Goal: Answer question/provide support

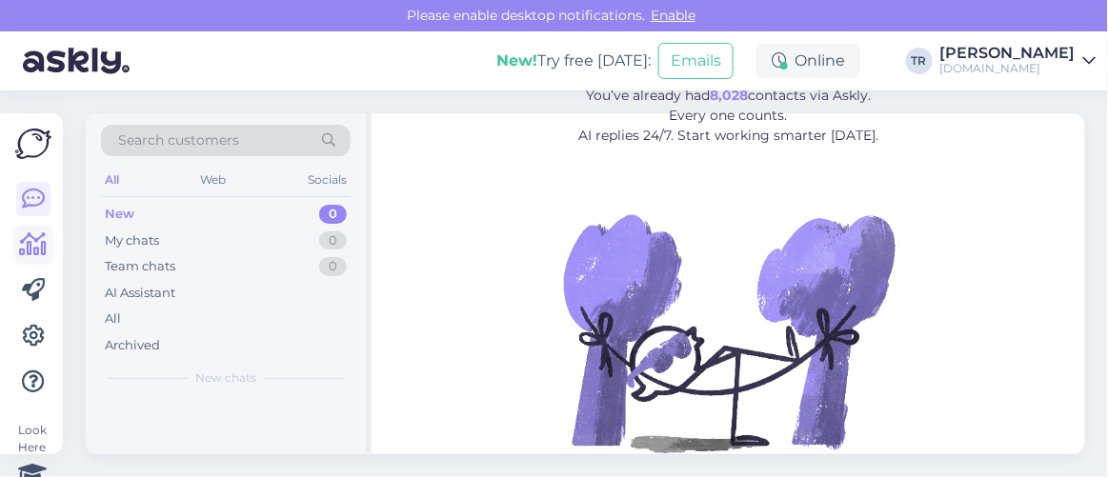
click at [39, 236] on icon at bounding box center [34, 244] width 28 height 23
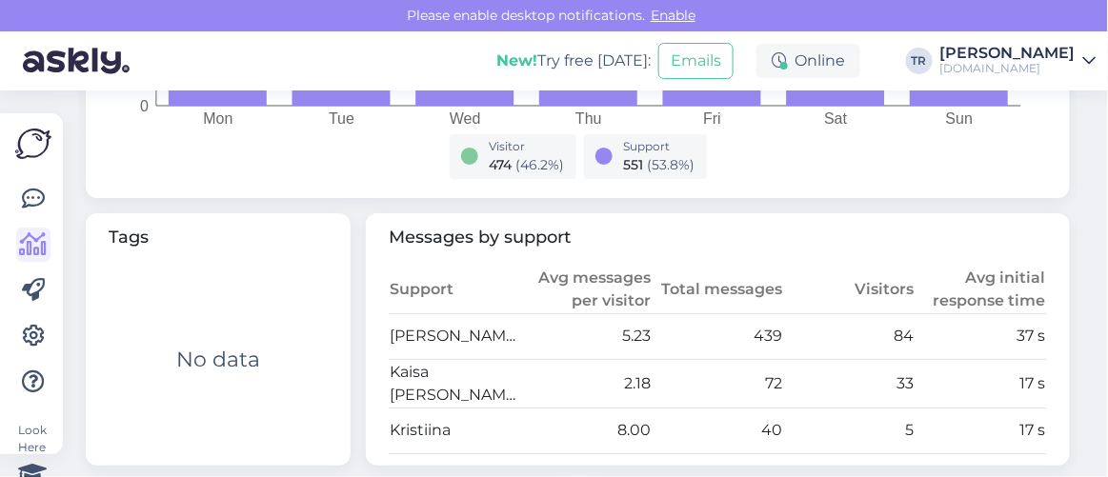
scroll to position [951, 0]
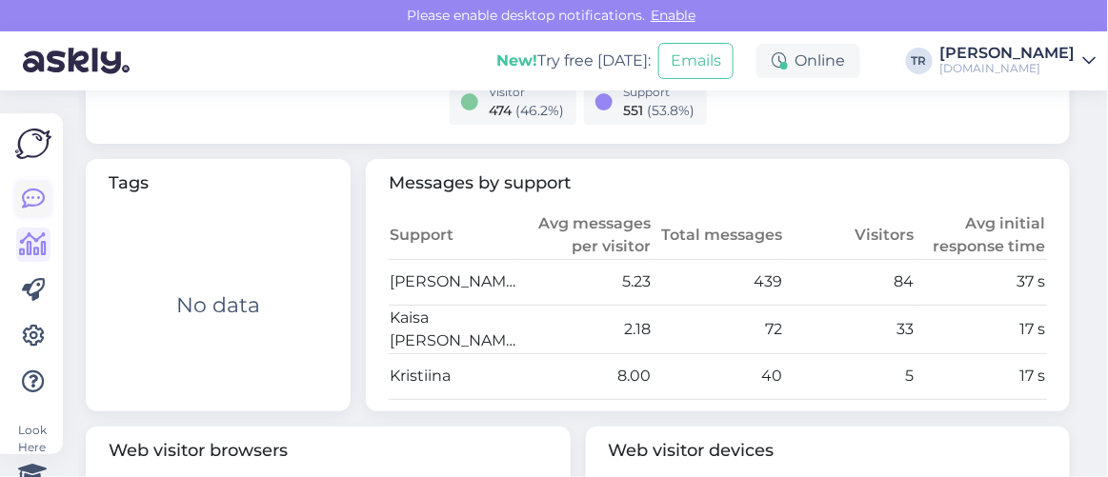
click at [37, 190] on icon at bounding box center [33, 199] width 23 height 23
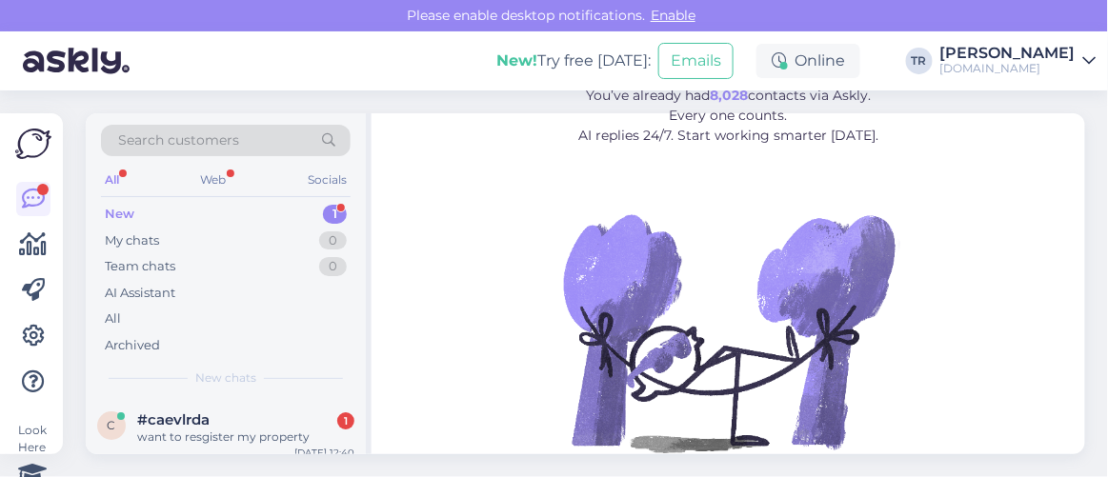
click at [213, 430] on div "want to resgister my property" at bounding box center [245, 437] width 217 height 17
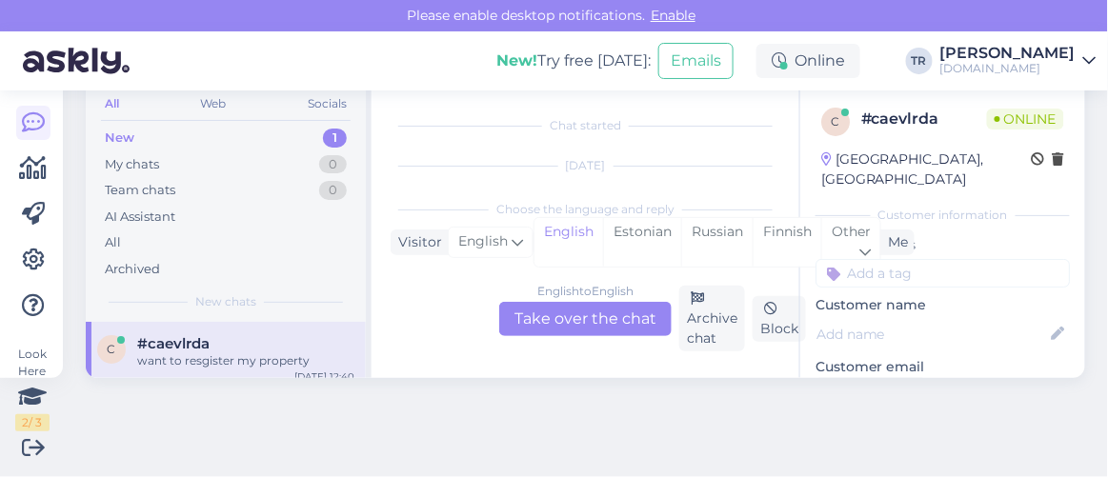
scroll to position [39, 0]
click at [650, 218] on div "Estonian" at bounding box center [642, 242] width 78 height 49
click at [615, 326] on div "English to Estonian Take over the chat" at bounding box center [585, 319] width 172 height 34
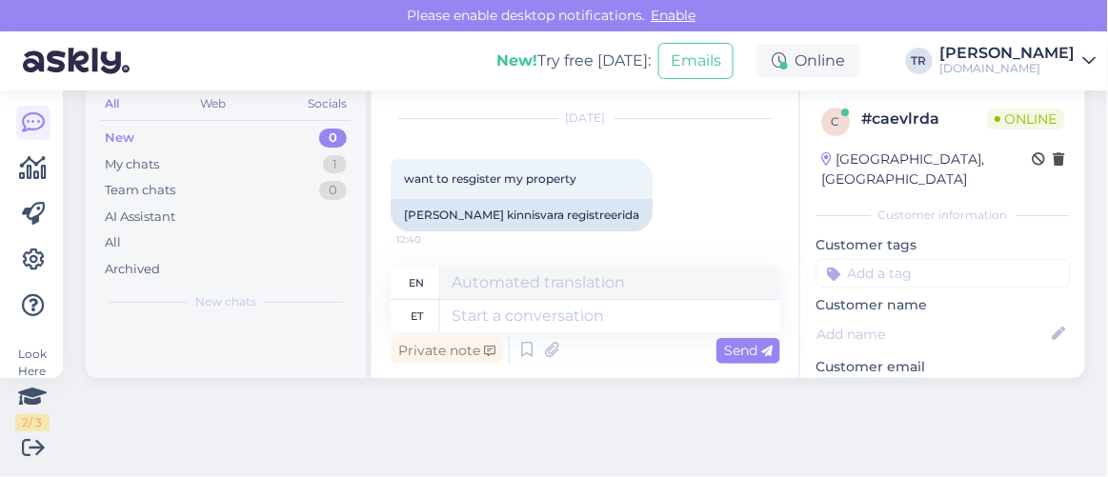
scroll to position [50, 0]
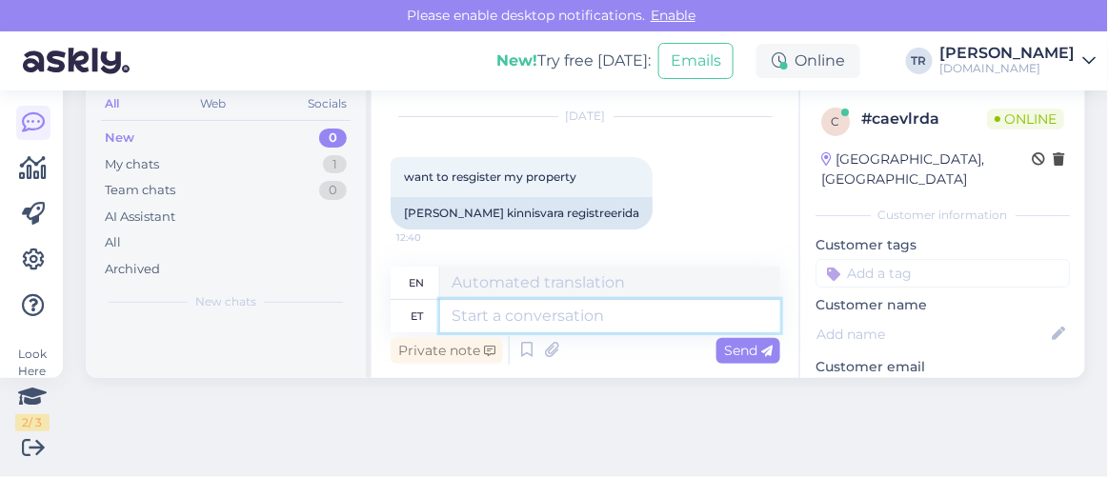
click at [581, 317] on textarea at bounding box center [610, 316] width 340 height 32
type textarea "Tere."
type textarea "Hello."
type textarea "Tere. Liitumis"
type textarea "Hello. Joined"
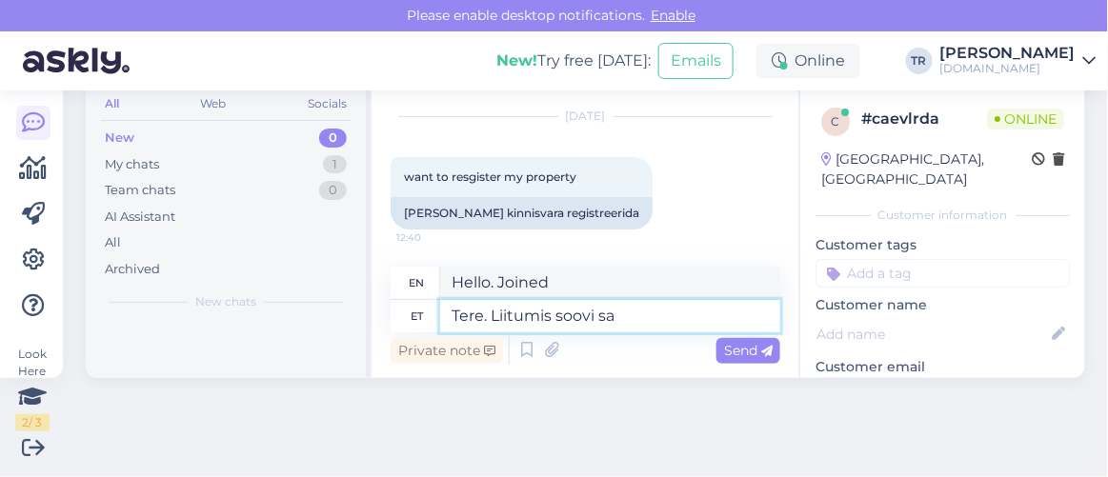
type textarea "Tere. Liitumis soovi saa"
type textarea "Hello. I would like to join."
type textarea "Tere. Liitumis soovi saate t"
type textarea "Hello. You can request to join."
type textarea "Tere. Liitumis soovi saate täitsa"
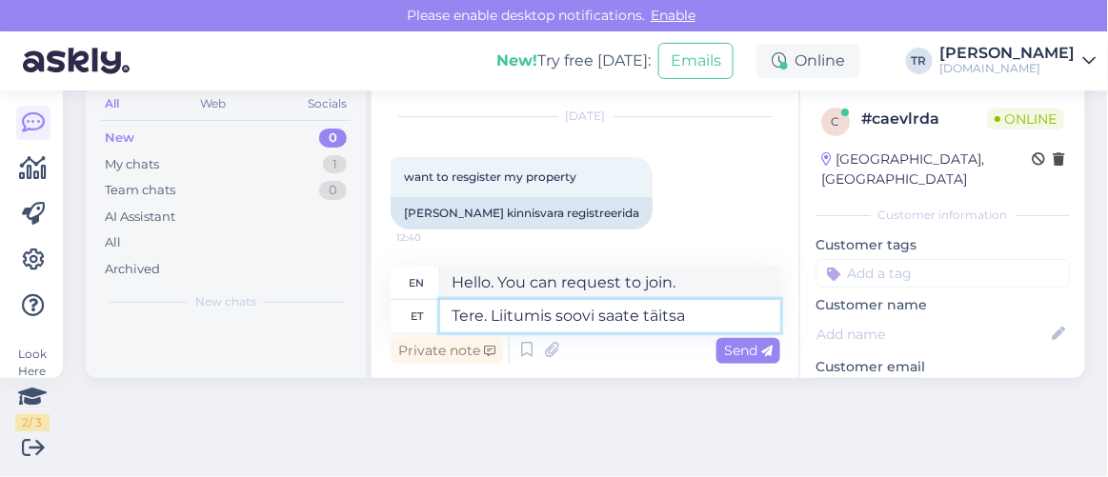
type textarea "Hello. You are welcome to join."
paste textarea "https://hookusbookus.com/en/page/partners;langChange=true"
type textarea "Tere. Liitumis soovi saate täitsa siin: https://hookusbookus.com/en/page/partne…"
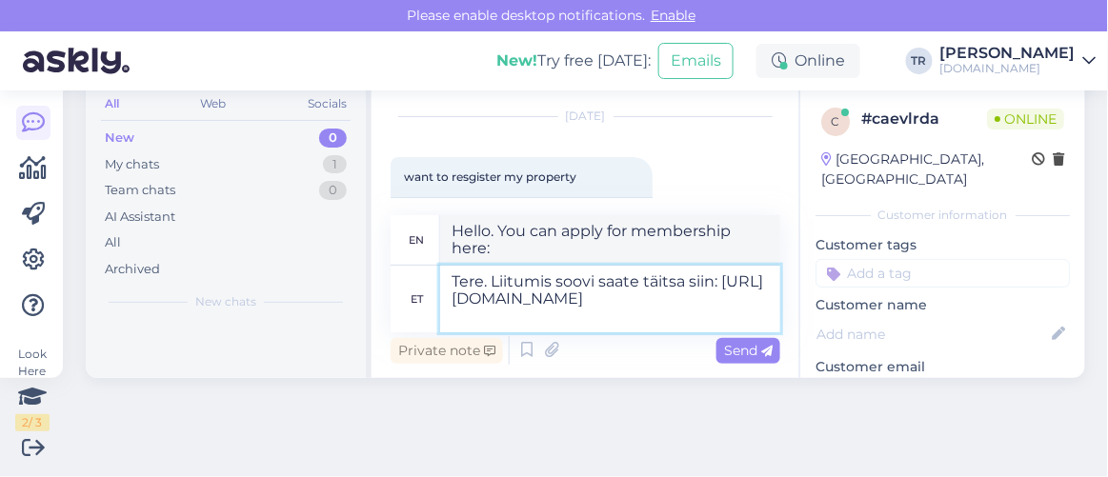
type textarea "Hello. You can apply to join here: https://hookusbookus.com/en/page/partners;la…"
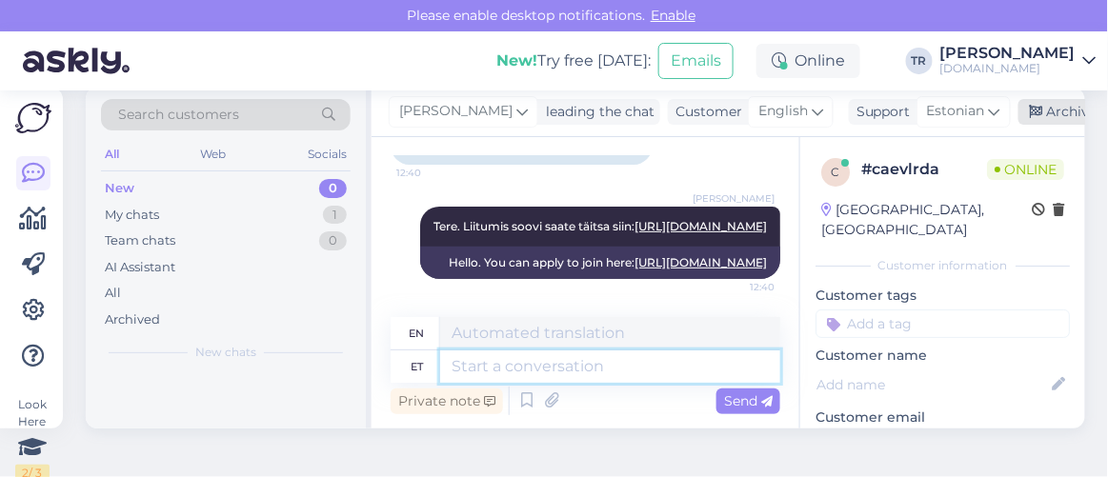
scroll to position [0, 0]
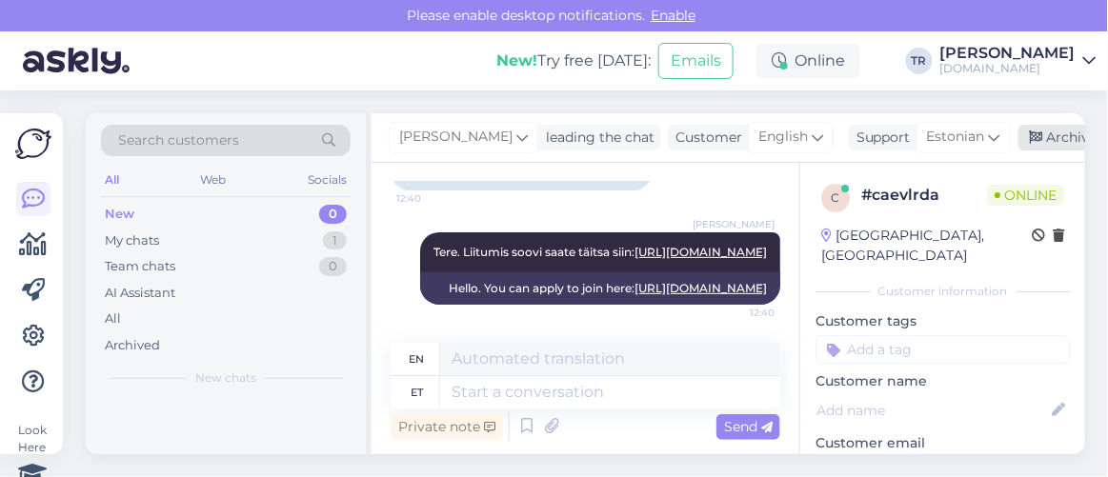
click at [1029, 142] on icon at bounding box center [1035, 137] width 13 height 13
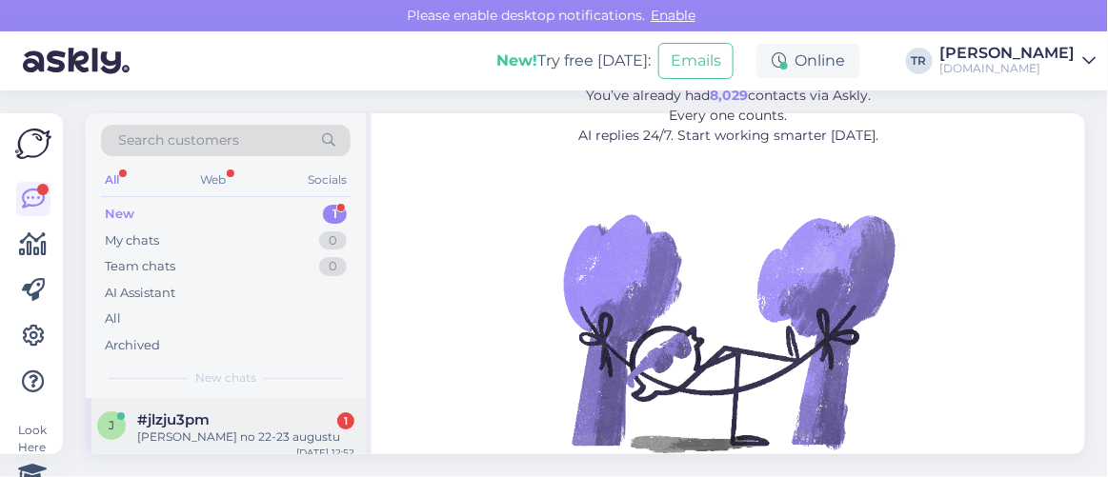
click at [265, 418] on div "#jlzju3pm 1" at bounding box center [245, 419] width 217 height 17
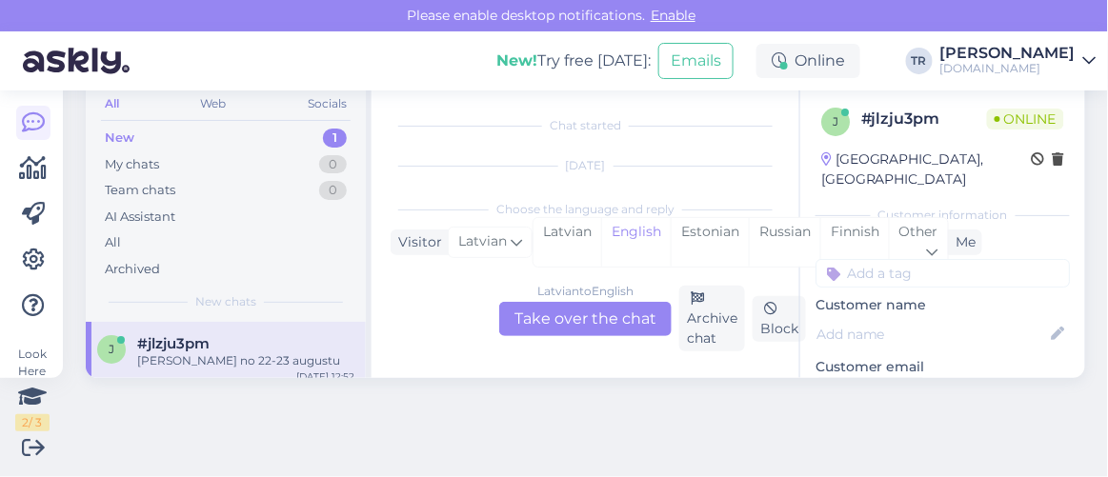
scroll to position [39, 0]
click at [698, 234] on div "Estonian" at bounding box center [709, 242] width 78 height 49
click at [625, 297] on div "Latvian to Estonian" at bounding box center [585, 291] width 105 height 17
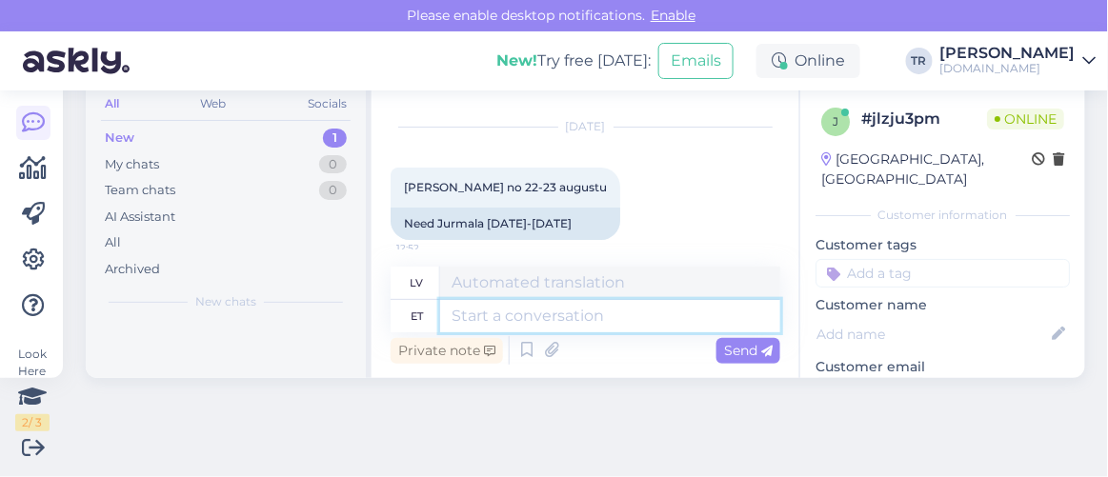
click at [616, 315] on textarea at bounding box center [610, 316] width 340 height 32
click at [613, 315] on textarea at bounding box center [610, 316] width 340 height 32
type textarea "Tere"
type textarea "Sveiki"
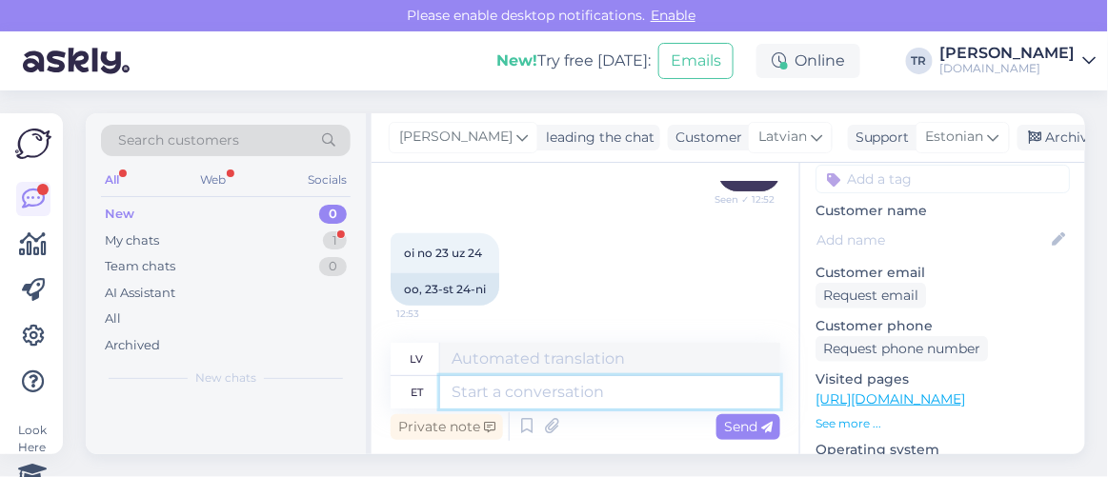
scroll to position [172, 0]
click at [862, 389] on link "https://hookusbookus.com/ru/?utm_source=RKmedia&utm_medium=Facebook&utm_campaig…" at bounding box center [890, 397] width 150 height 17
click at [885, 389] on link "https://hookusbookus.com/ru/?utm_source=RKmedia&utm_medium=Facebook&utm_campaig…" at bounding box center [890, 397] width 150 height 17
click at [534, 396] on textarea at bounding box center [610, 392] width 340 height 32
type textarea "soovite m"
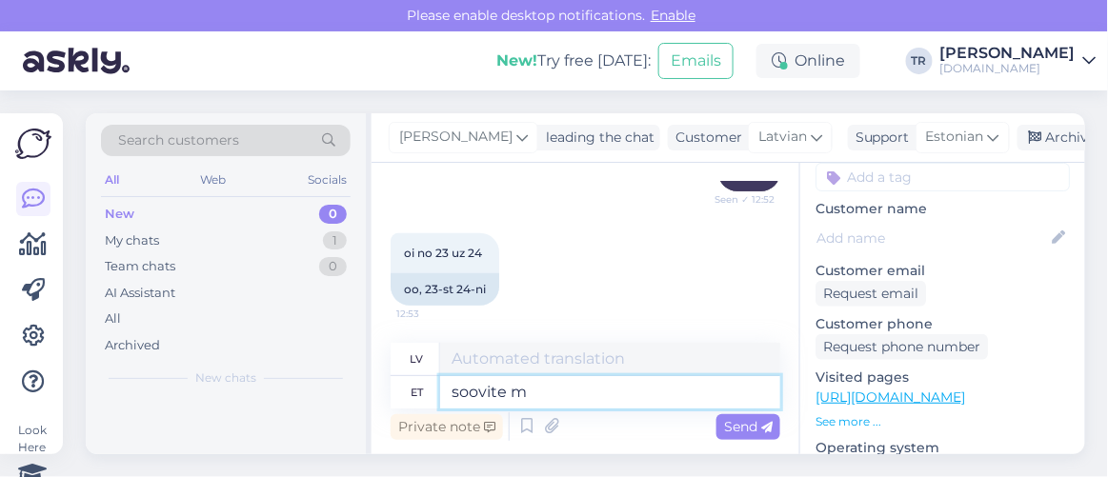
type textarea "tu vēlies"
paste textarea "Jūrmala SPA Hotel"
type textarea "soovite minna Jūrmala SPA Hotel"
type textarea "vēlaties doties uz Jūrmalas SPA viesnīcu"
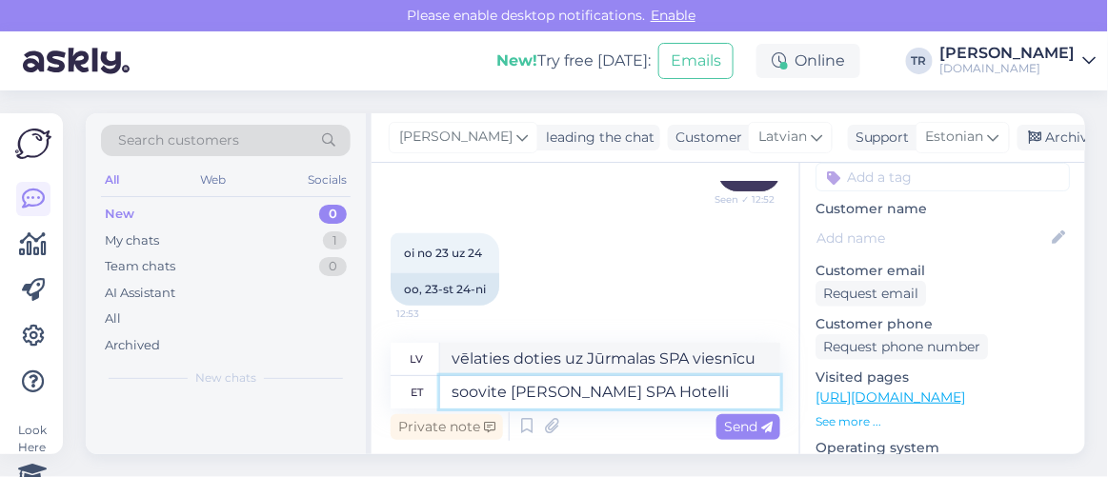
type textarea "soovite minna Jūrmala SPA Hotelli?"
type textarea "Vai vēlaties doties uz Jūrmalas SPA viesnīcu?"
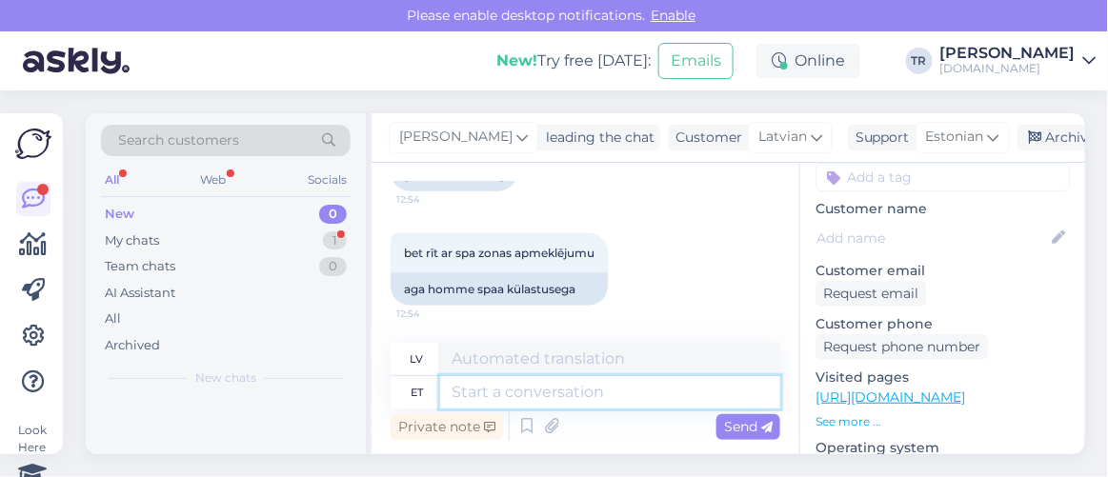
scroll to position [76, 0]
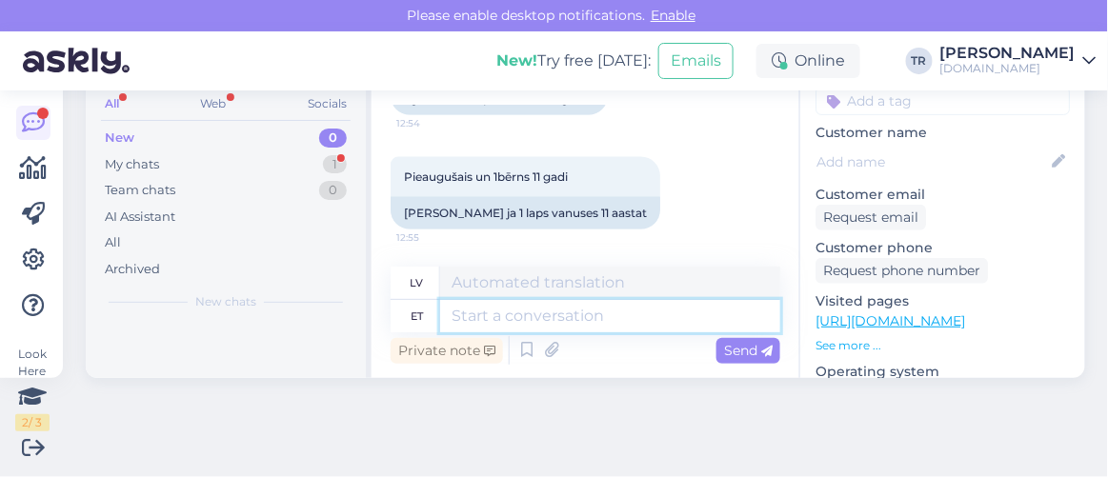
click at [551, 319] on textarea at bounding box center [610, 316] width 340 height 32
paste textarea "https://hookusbookus.com/lv/hotels-spas/jurmala-spa-hotel;dateArrival=2025-08-2…"
type textarea "https://hookusbookus.com/lv/hotels-spas/jurmala-spa-hotel;dateArrival=2025-08-2…"
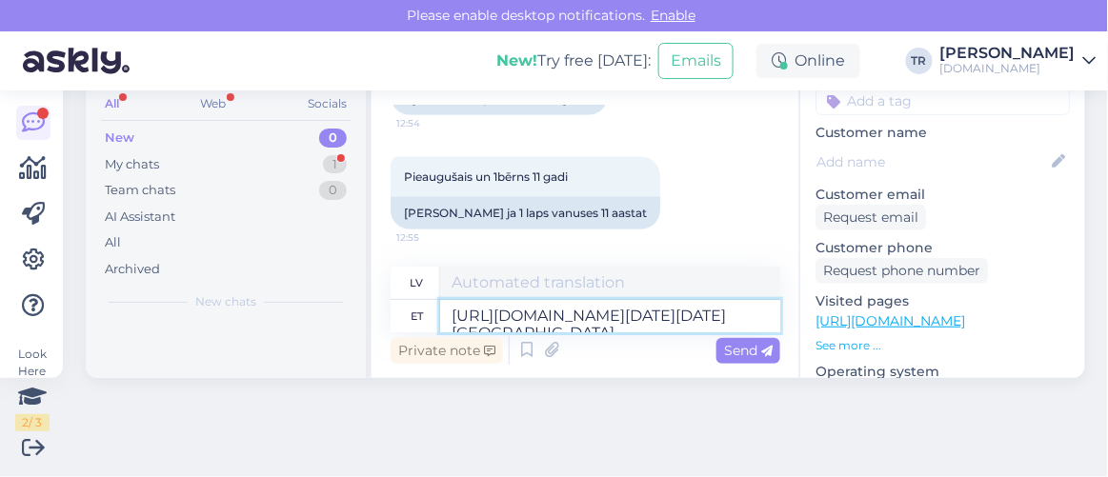
scroll to position [249, 0]
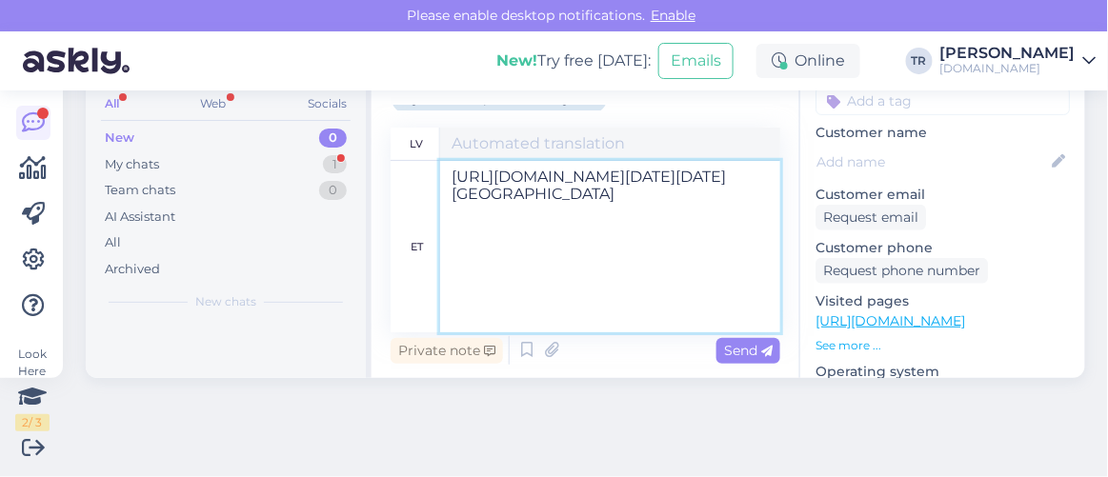
type textarea "https://hookusbookus.com/lv/hotels-spas/jurmala-spa-hotel;dateArrival=2025-08-2…"
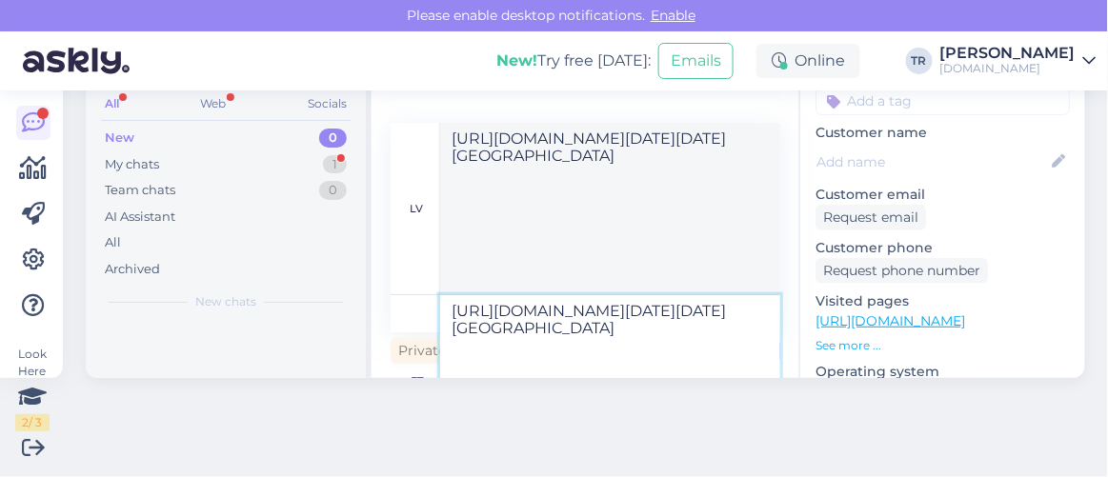
click at [712, 370] on textarea "https://hookusbookus.com/lv/hotels-spas/jurmala-spa-hotel;dateArrival=2025-08-2…" at bounding box center [610, 380] width 340 height 171
drag, startPoint x: 729, startPoint y: 365, endPoint x: 362, endPoint y: 155, distance: 423.1
click at [362, 155] on div "Search customers All Web Socials New 0 My chats 1 Team chats 0 AI Assistant All…" at bounding box center [585, 207] width 999 height 341
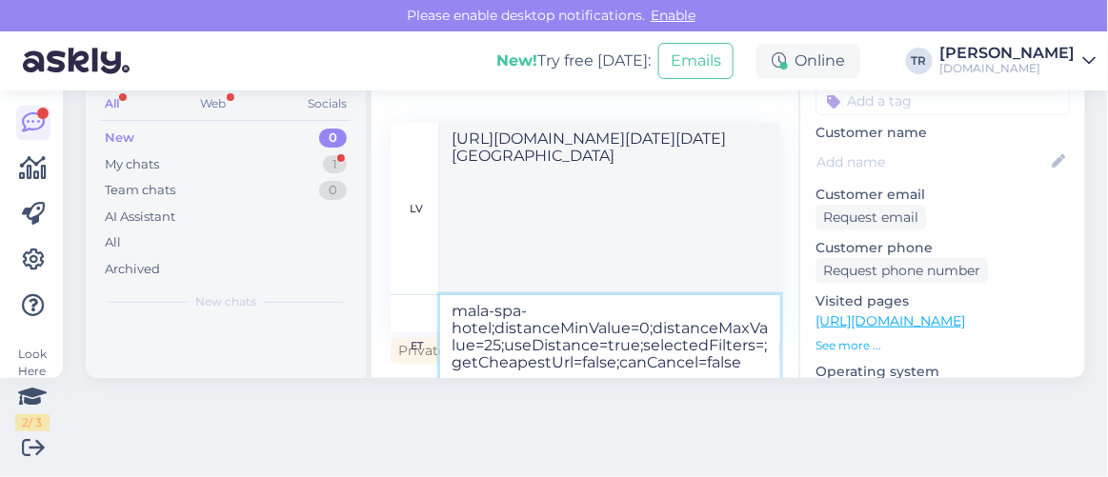
drag, startPoint x: 650, startPoint y: 344, endPoint x: 362, endPoint y: 308, distance: 290.8
click at [362, 308] on div "Search customers All Web Socials New 0 My chats 1 Team chats 0 AI Assistant All…" at bounding box center [585, 207] width 999 height 341
type textarea "e;selectedFilters=;getCheapestUrl=false;canCancel=false"
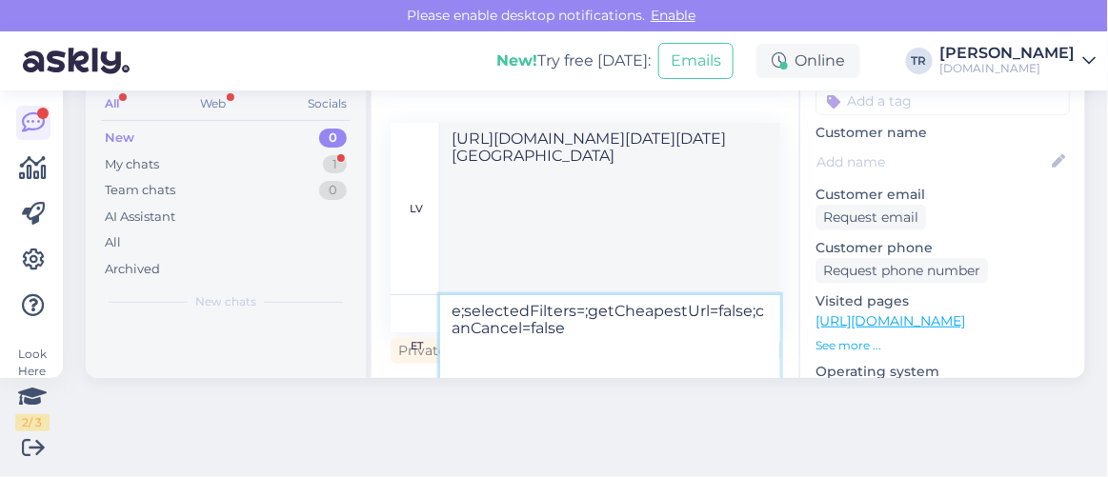
type textarea "mala-spa-hotel;distanceMinValue=0;distanceMaxValue=25;useDistance=true;selected…"
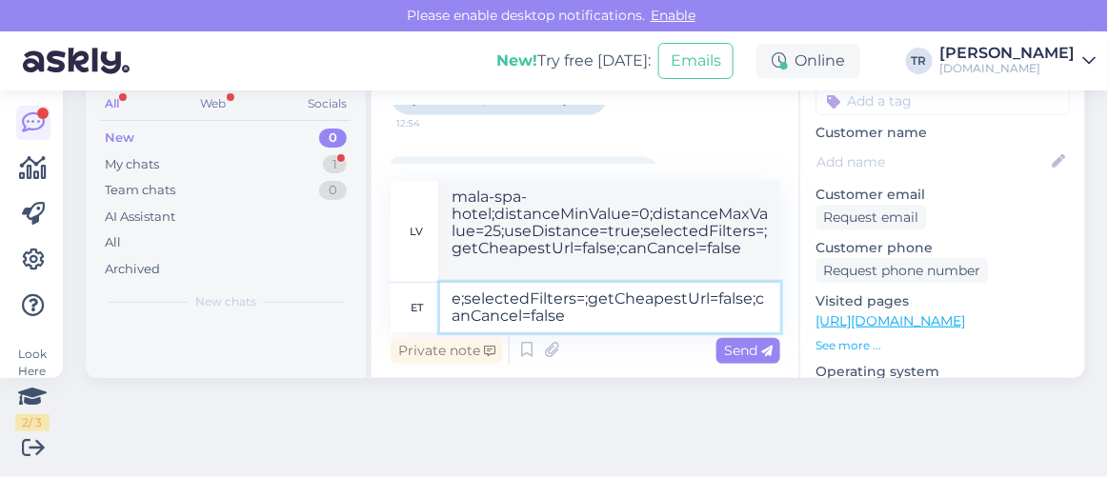
drag, startPoint x: 596, startPoint y: 321, endPoint x: 351, endPoint y: 257, distance: 252.9
click at [351, 259] on div "Search customers All Web Socials New 0 My chats 1 Team chats 0 AI Assistant All…" at bounding box center [585, 207] width 999 height 341
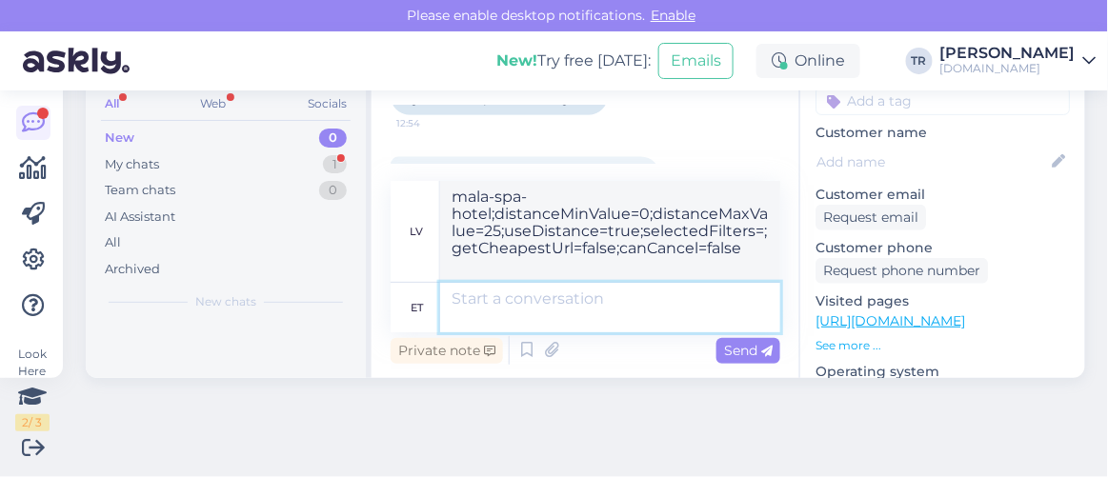
type textarea "e;selectedFilters=;getCheapestUrl=false;canCancel=false"
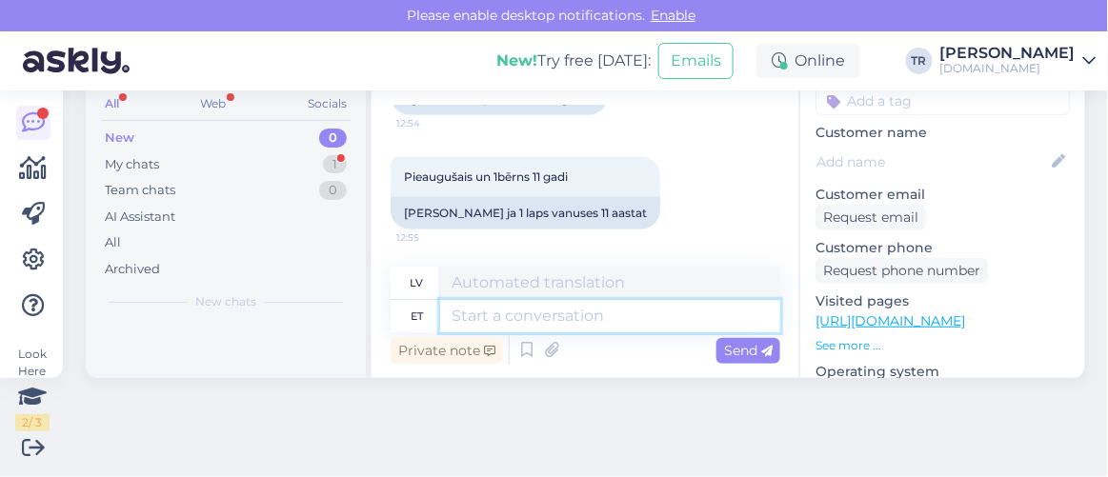
click at [545, 310] on textarea at bounding box center [610, 316] width 340 height 32
click at [555, 310] on textarea at bounding box center [610, 316] width 340 height 32
type textarea "Pakette n"
type textarea "Paketes"
type textarea "Pakette näeb si"
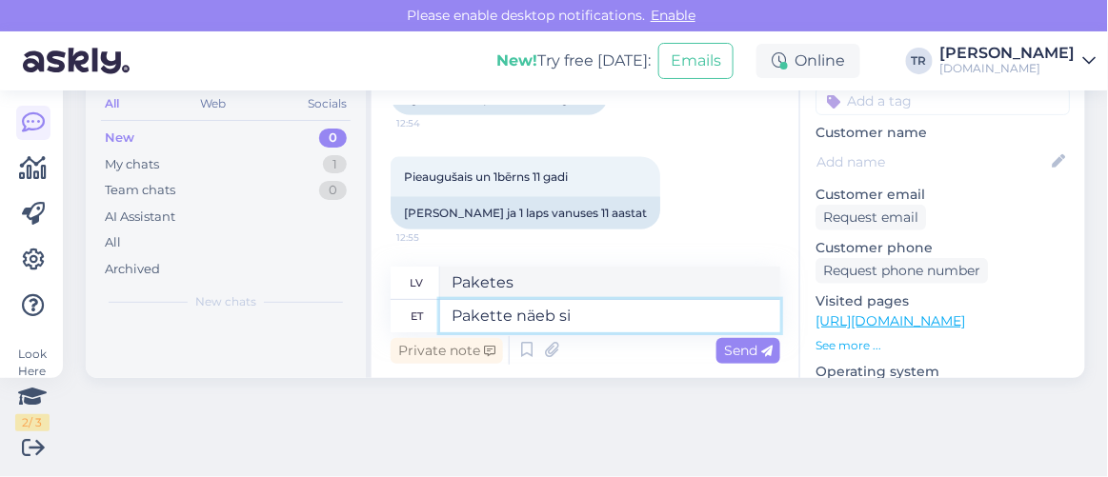
type textarea "Paketes ir redzamas"
type textarea "Pakette näeb siit:"
type textarea "Pakas var apskatīt šeit:"
paste textarea "https://hookusbookus.com/lv/hotels-spas/jurmala-spa-hotel;dateArrival=2025-08-2…"
type textarea "Pakette näeb siit:https://hookusbookus.com/lv/hotels-spas/jurmala-spa-hotel;dat…"
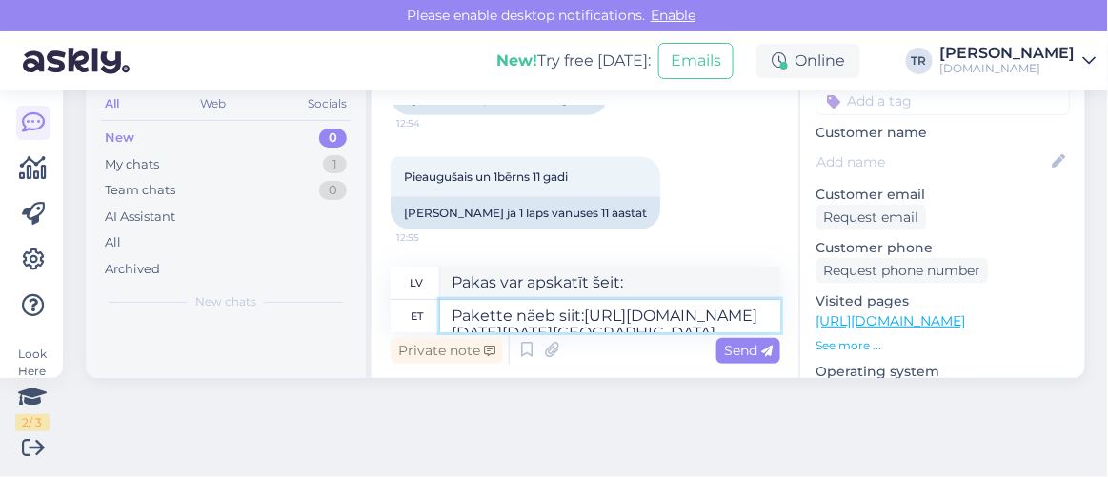
scroll to position [282, 0]
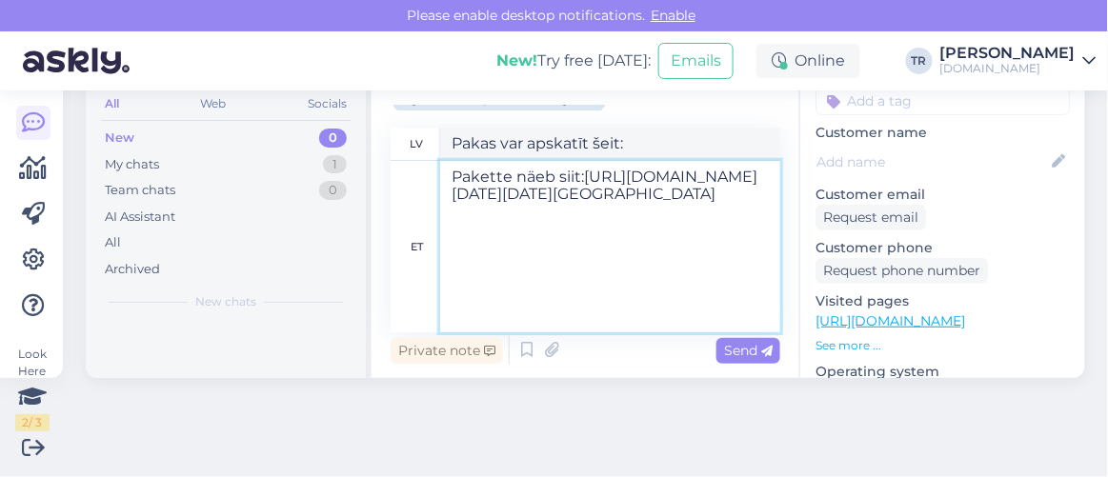
type textarea "Pakotnes varat apskatīt siit:https://hookusbookus.com/lv/hotels-spas/jurmala-sp…"
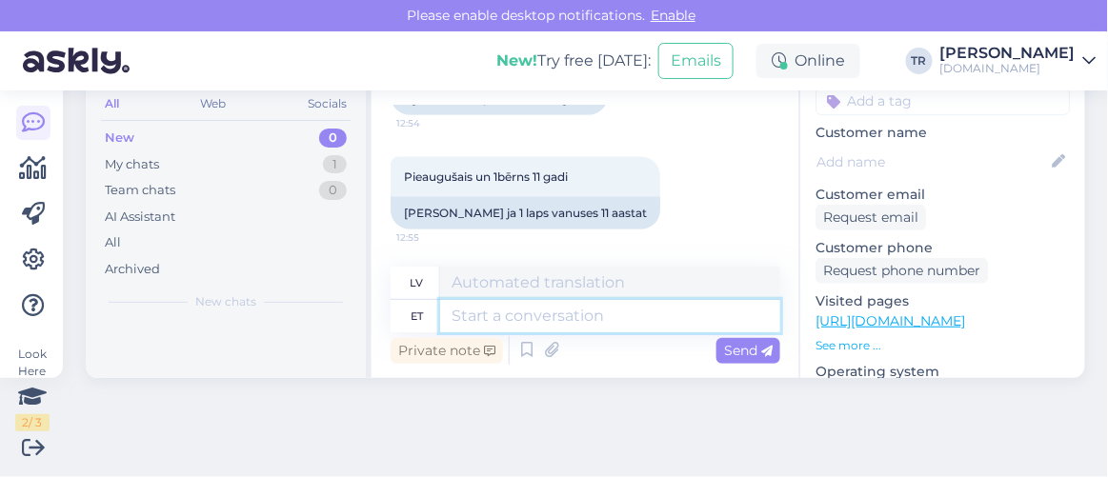
scroll to position [0, 0]
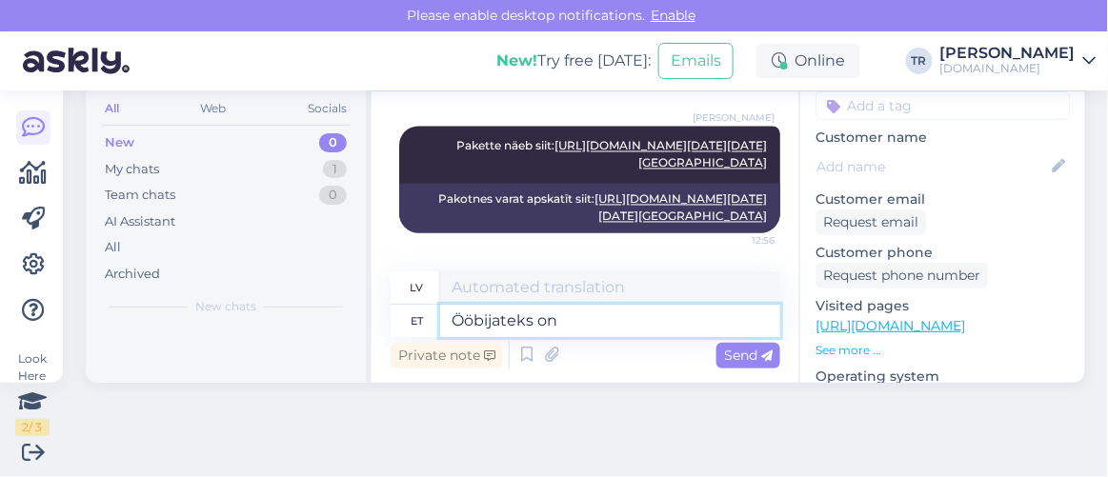
type textarea "Ööbijateks on"
type textarea "Nakšņošanai"
type textarea "Ööbijateks on m"
type textarea "Nakšņošana ir"
type textarea "Ööbijateks on märgitud 1"
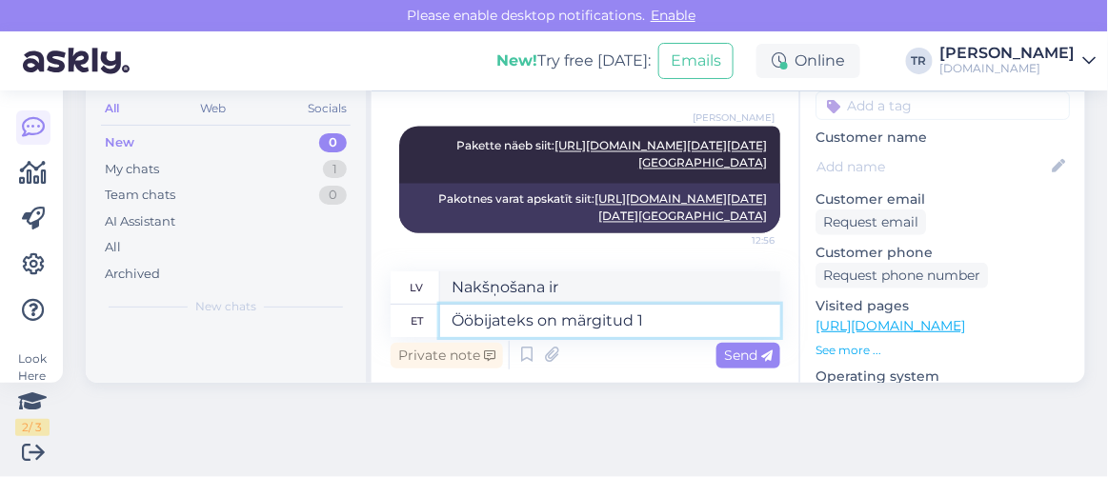
type textarea "Nakšņošana ir atzīmēta"
type textarea "Ööbijateks on märgitud 1 t"
type textarea "1 persona ir norādīta kā nakšņojoši viesi"
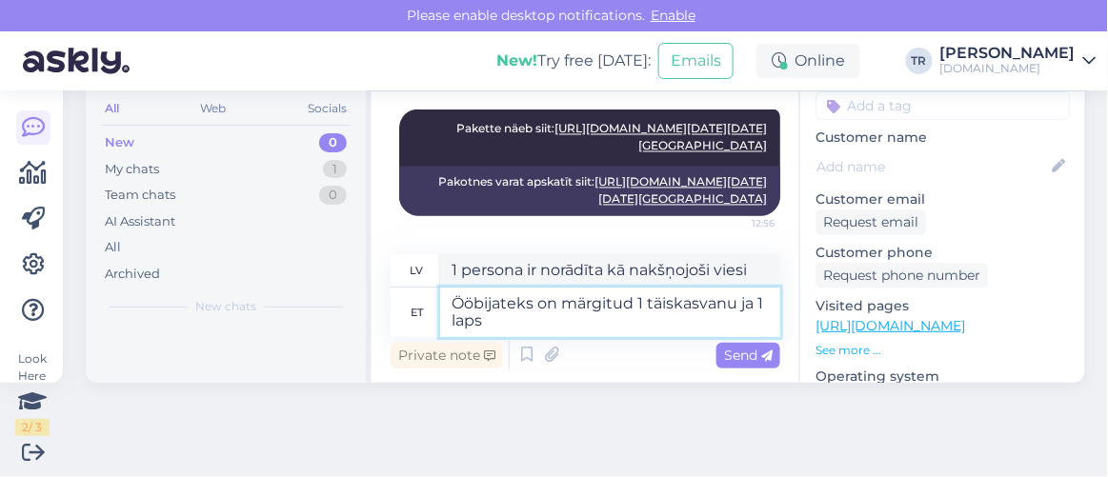
type textarea "Ööbijateks on märgitud 1 täiskasvanu ja 1 laps."
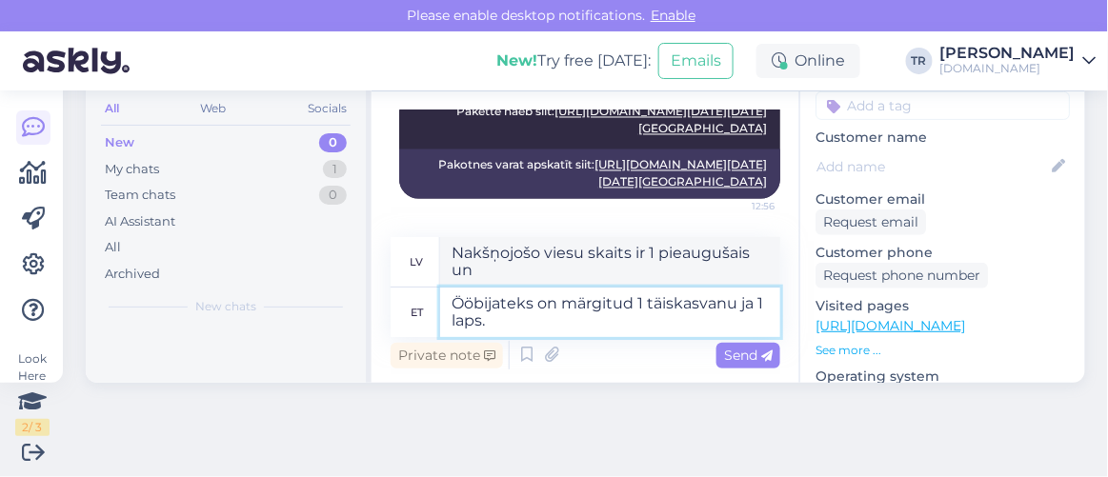
type textarea "Nakšņojošo viesu skaits ir 1 pieaugušais un 1 bērns."
type textarea "Ööbijateks on märgitud 1 täiskasvanu ja 1 laps."
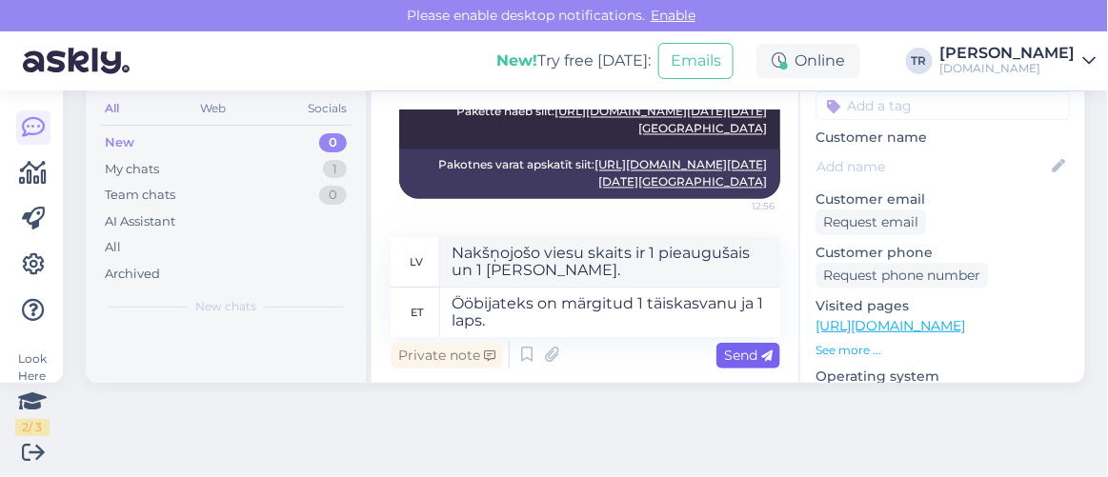
click at [738, 355] on span "Send" at bounding box center [748, 355] width 49 height 17
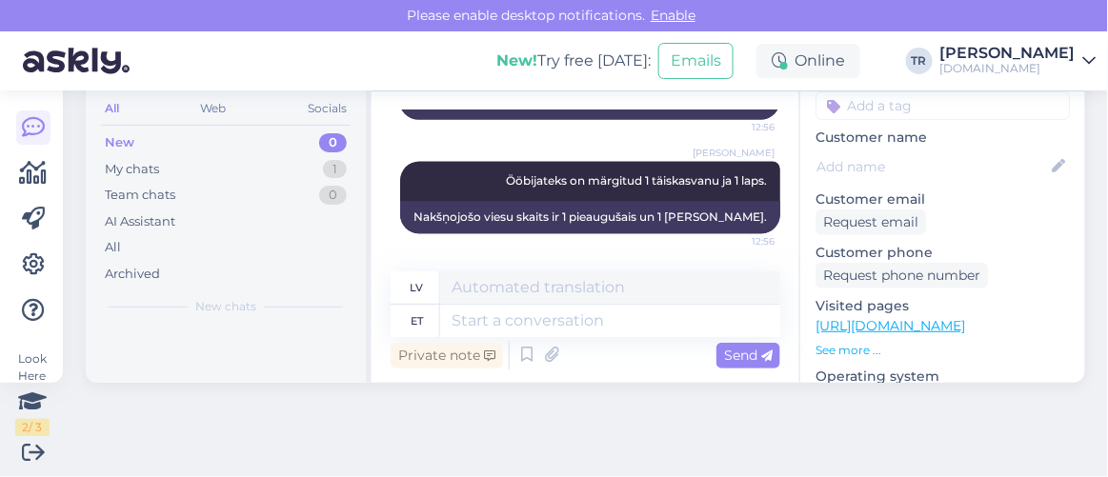
scroll to position [76, 0]
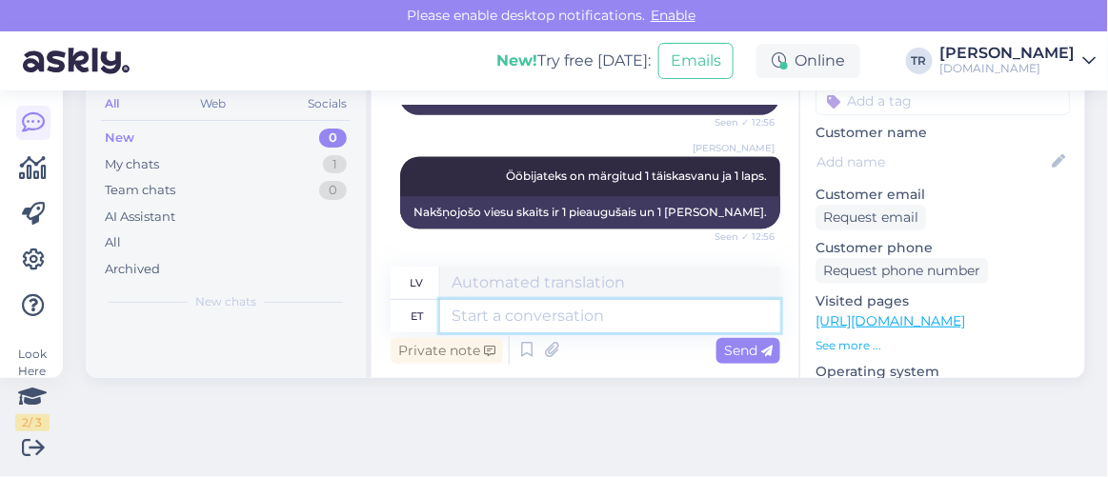
click at [662, 323] on textarea at bounding box center [610, 316] width 340 height 32
type textarea "Kas s"
type textarea "Ir"
type textarea "Kas saan ve"
type textarea "Vai es varu"
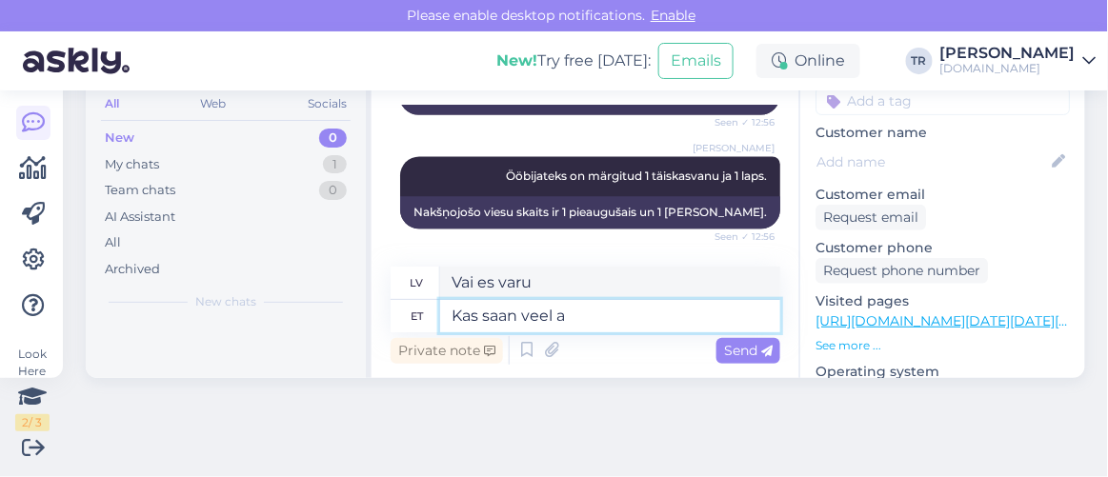
type textarea "Kas saan veel ab"
type textarea "Vai varu dabūt vairāk?"
type textarea "Kas saan veel abiks ol"
type textarea "Vai es joprojām varu palīdzēt?"
type textarea "Kas saan veel abiks olla?"
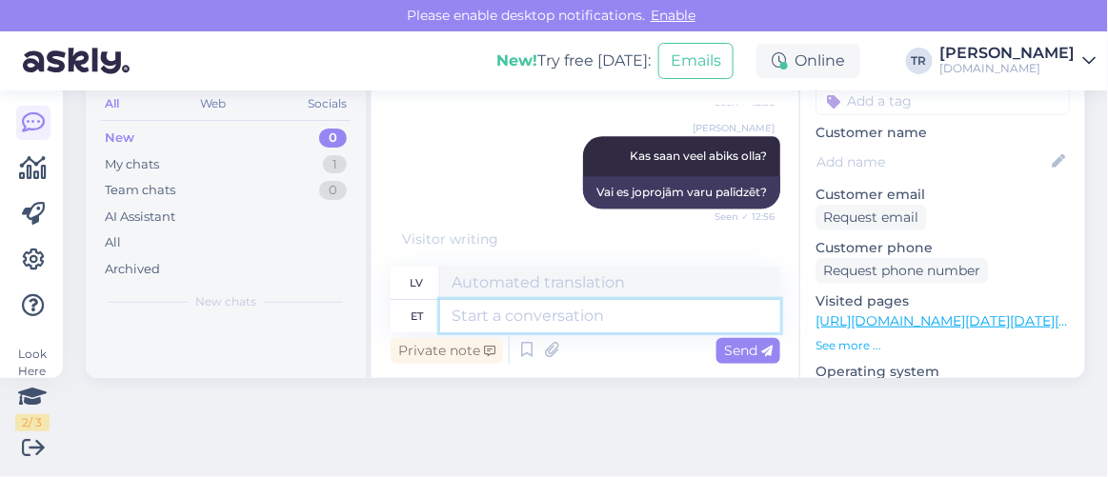
scroll to position [1740, 0]
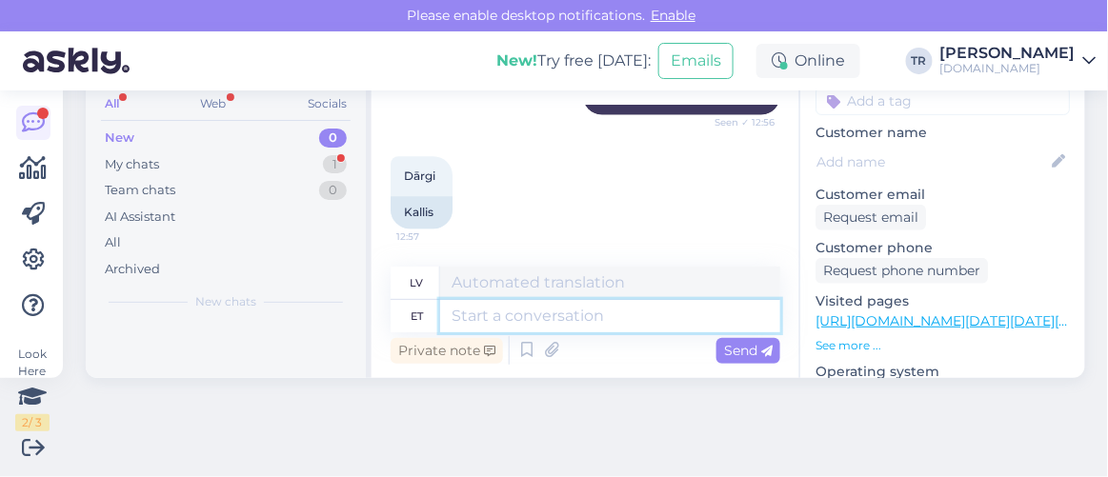
type textarea "K"
type textarea "Paketi h"
type textarea "Iepakojums"
type textarea "Paketi hinna m"
type textarea "Komplekta cena"
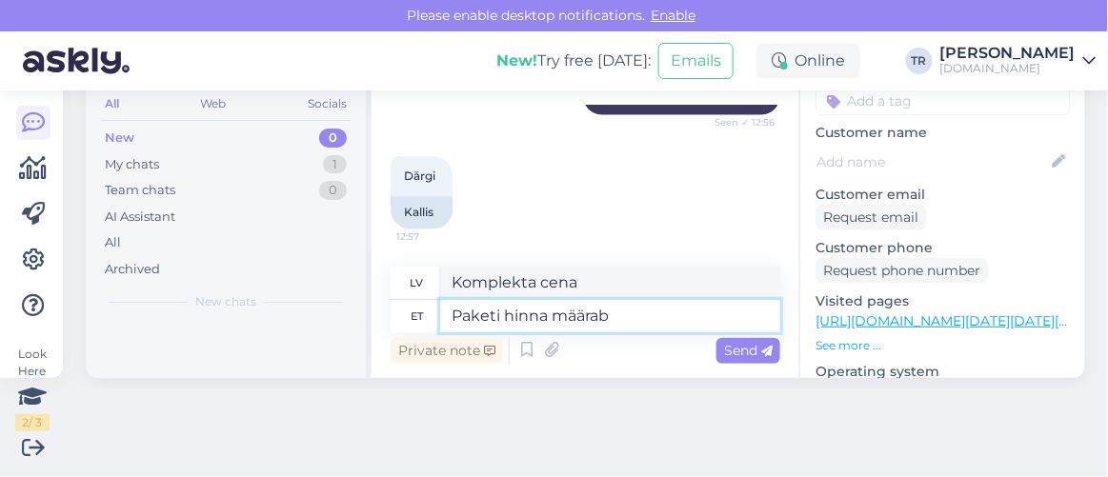
type textarea "Paketi hinna määrab h"
type textarea "Paketes cena tiek noteikta, ņemot vērā"
type textarea "Paketi hinna määrab hotell is"
type textarea "Paketes cenu nosaka viesnīca."
type textarea "Paketi hinna määrab hotell ise nin"
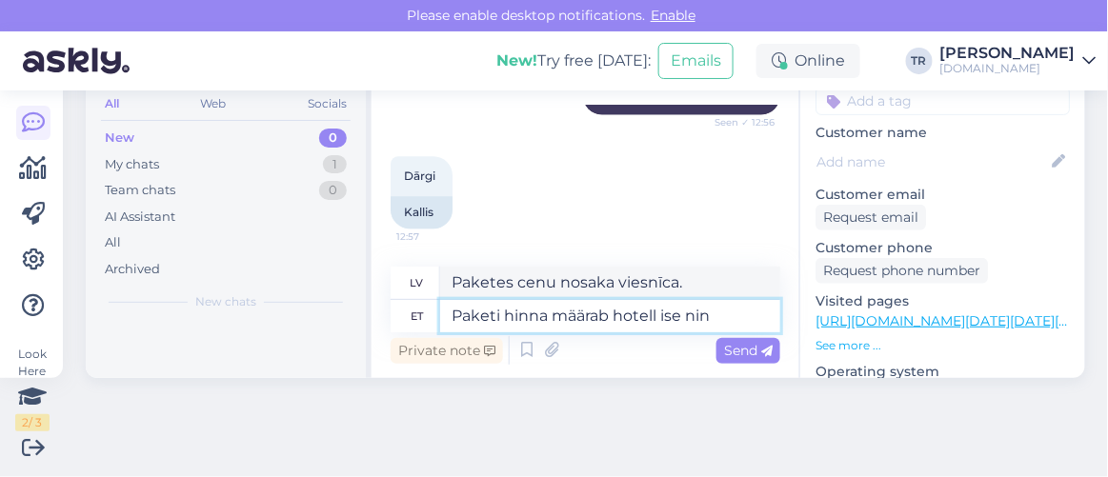
type textarea "Paketes cenu nosaka pati viesnīca."
type textarea "Paketi hinna määrab hotell ise ning kah"
type textarea "Paketes cenu nosaka pati viesnīca un"
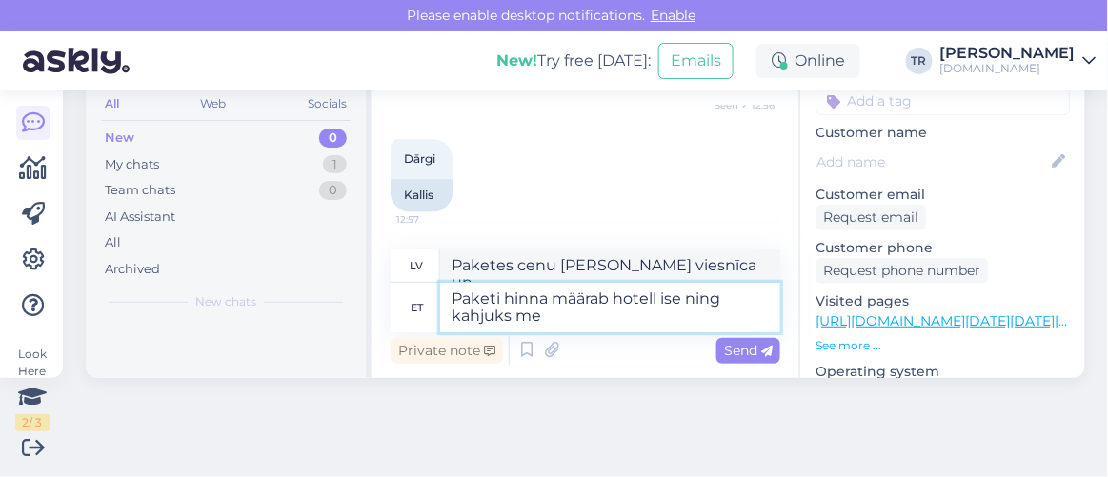
type textarea "Paketi hinna määrab hotell ise ning kahjuks mei"
type textarea "Paketes cenu nosaka pati viesnīca, un diemžēl"
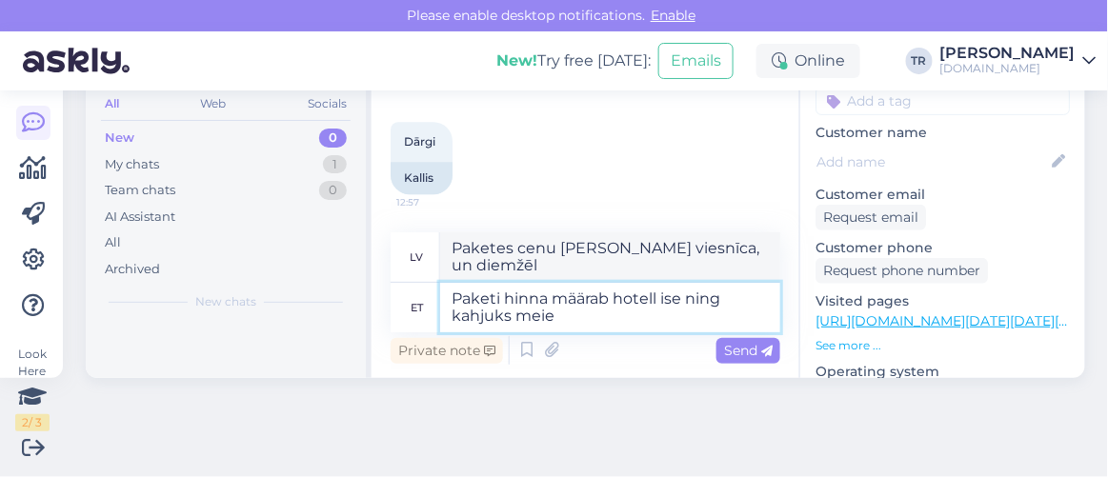
scroll to position [1760, 0]
type textarea "Paketi hinna määrab hotell ise ning kahjuks meie se"
type textarea "Paketes cenu nosaka pati viesnīca, un diemžēl mēs"
type textarea "Paketi hinna määrab hotell ise ning kahjuks meie seda muu"
type textarea "Paketes cenu nosaka pati viesnīca, un diemžēl mēs to nevaram pieņemt."
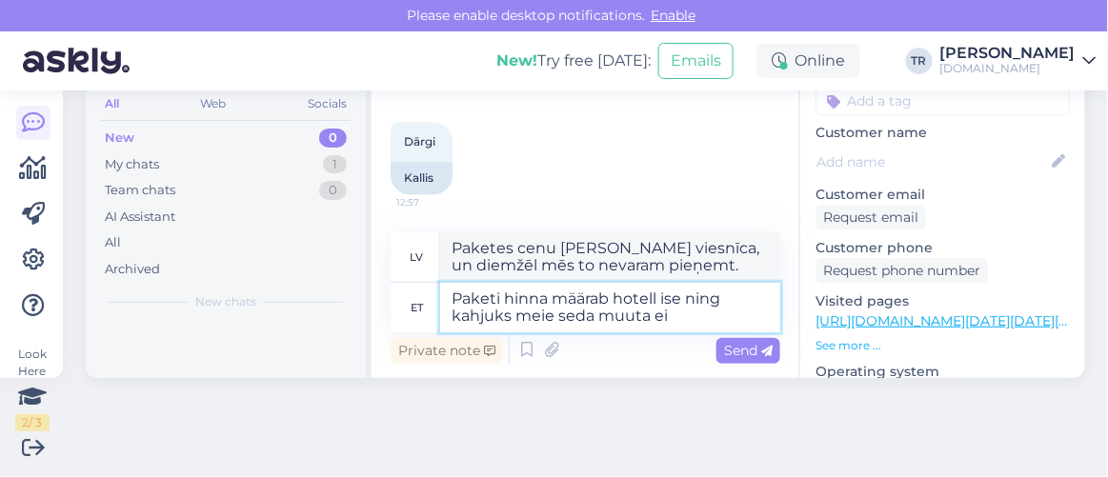
type textarea "Paketi hinna määrab hotell ise ning kahjuks meie seda muuta ei"
type textarea "Paketes cenu nosaka pati viesnīca, un diemžēl mēs to nevaram mainīt."
type textarea "Paketi hinna määrab hotell ise ning kahjuks meie seda muuta ei saa"
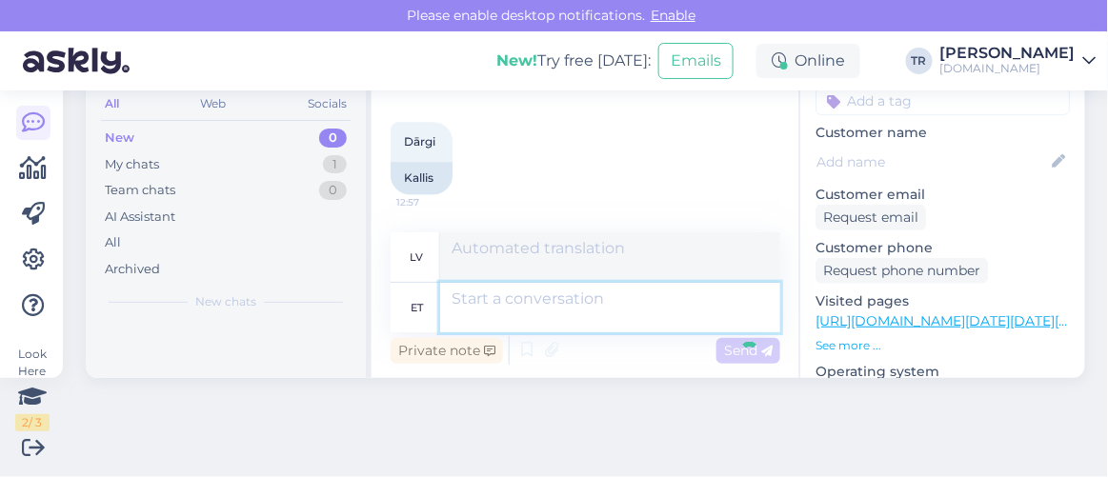
scroll to position [1888, 0]
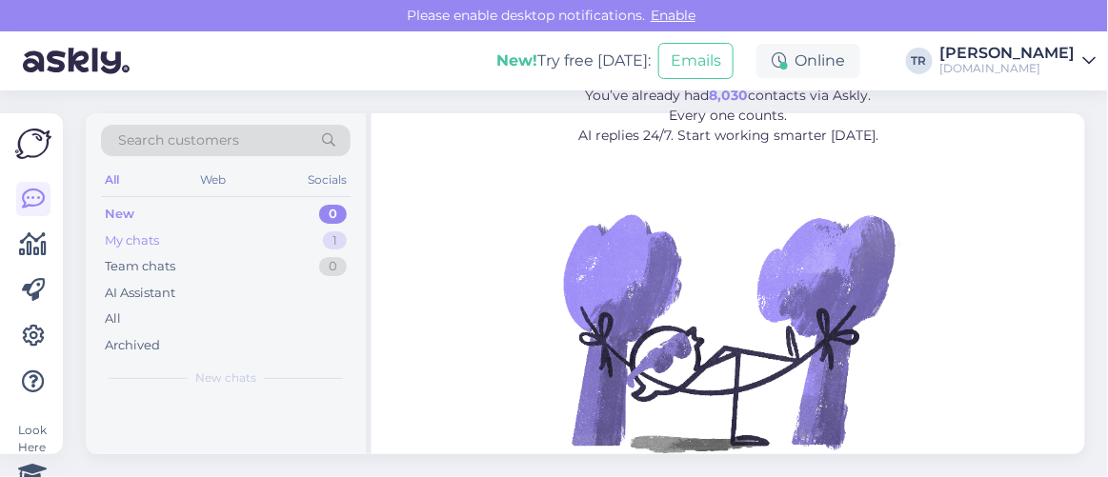
click at [177, 237] on div "My chats 1" at bounding box center [226, 241] width 250 height 27
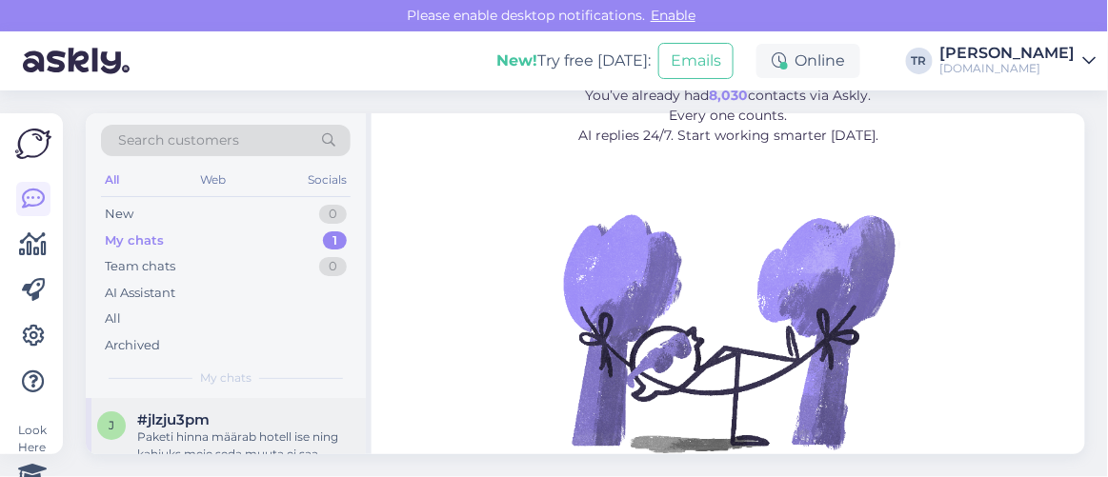
click at [177, 420] on span "#jlzju3pm" at bounding box center [173, 419] width 72 height 17
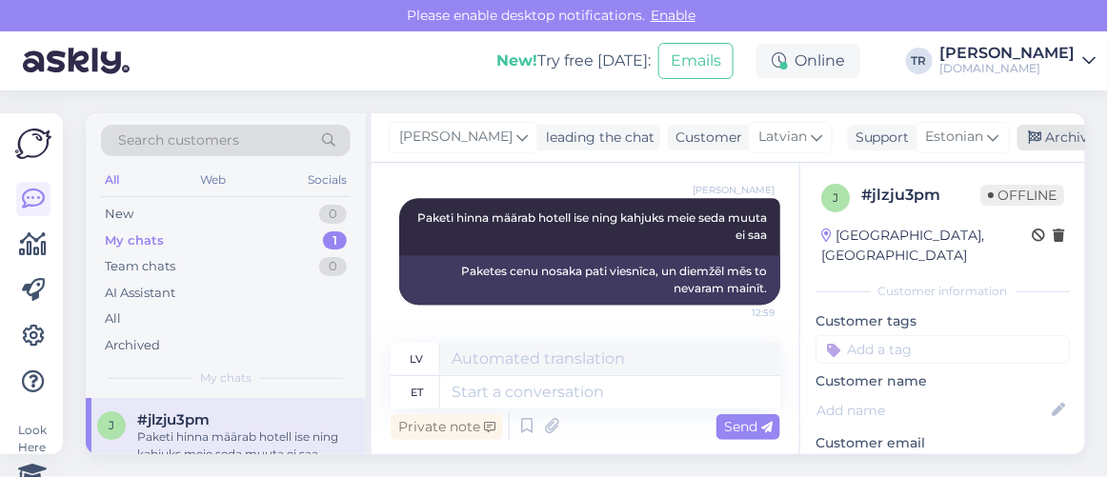
click at [1036, 135] on div "Archive chat" at bounding box center [1077, 138] width 120 height 26
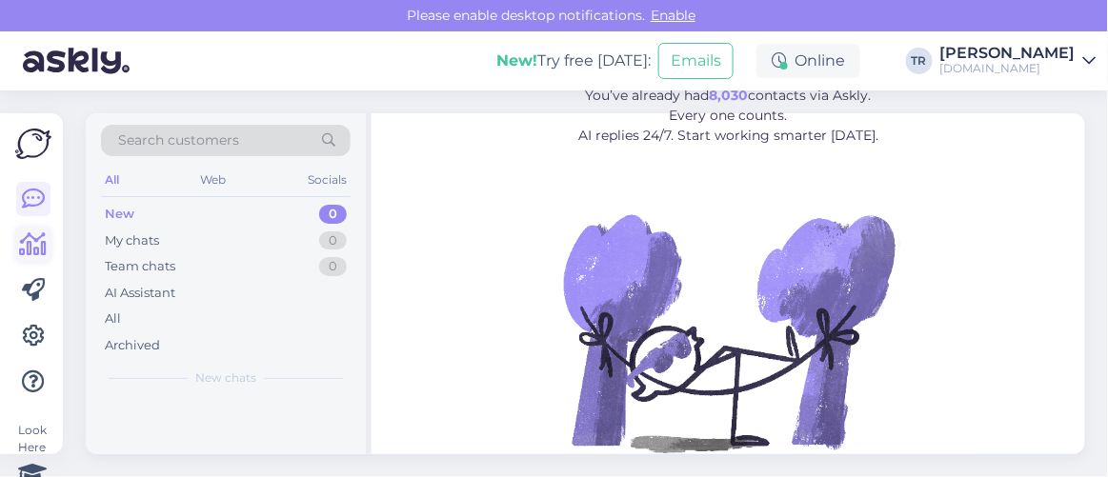
click at [32, 251] on icon at bounding box center [34, 244] width 28 height 23
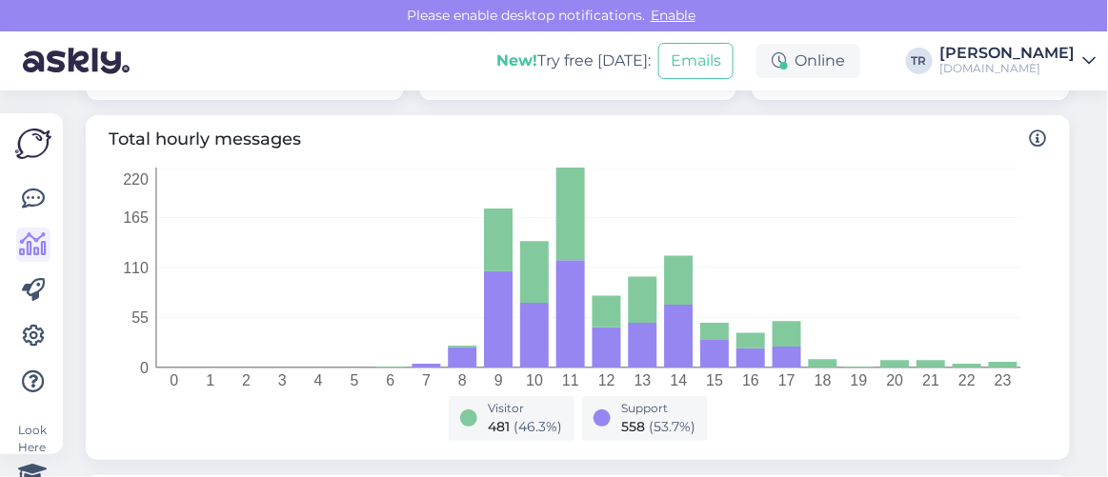
scroll to position [259, 0]
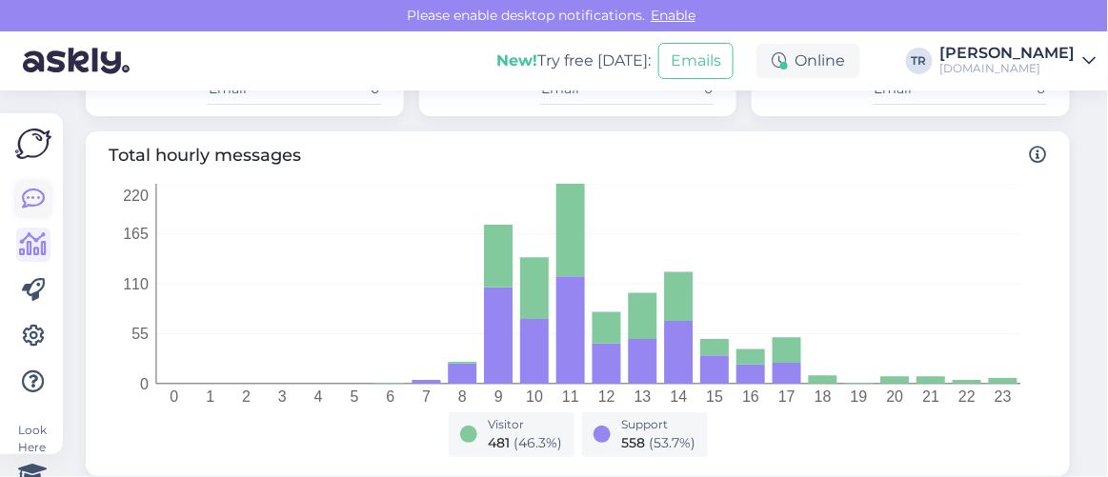
click at [25, 195] on icon at bounding box center [33, 199] width 23 height 23
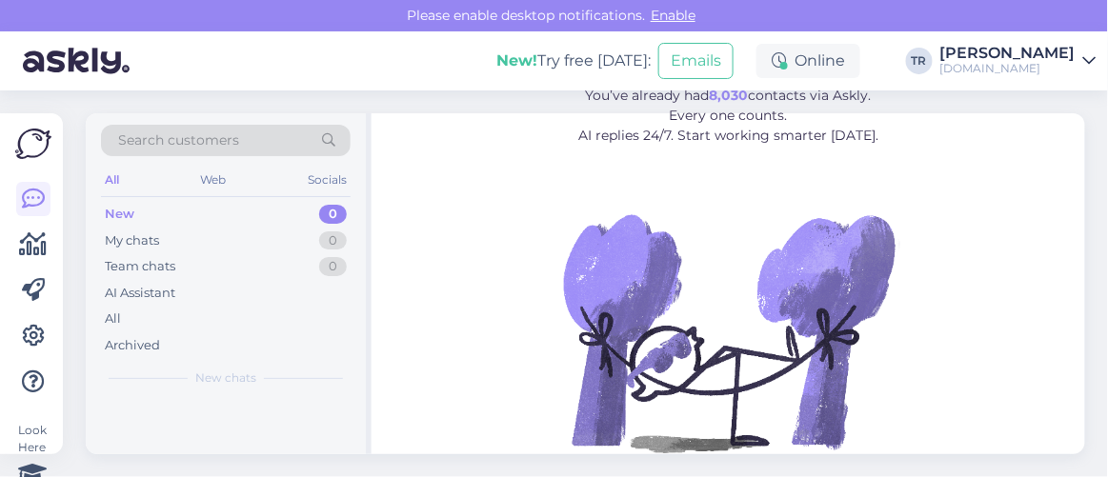
click at [949, 323] on figure "Leave repetitive questions to AI. You’ve already had 8,030 contacts via Askly. …" at bounding box center [728, 276] width 679 height 455
click at [42, 228] on link at bounding box center [33, 245] width 34 height 34
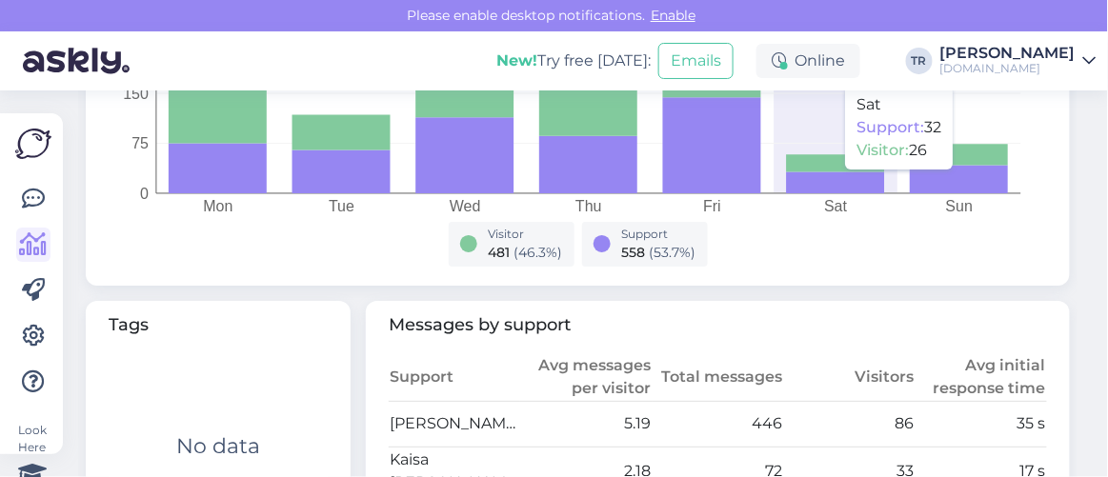
scroll to position [1038, 0]
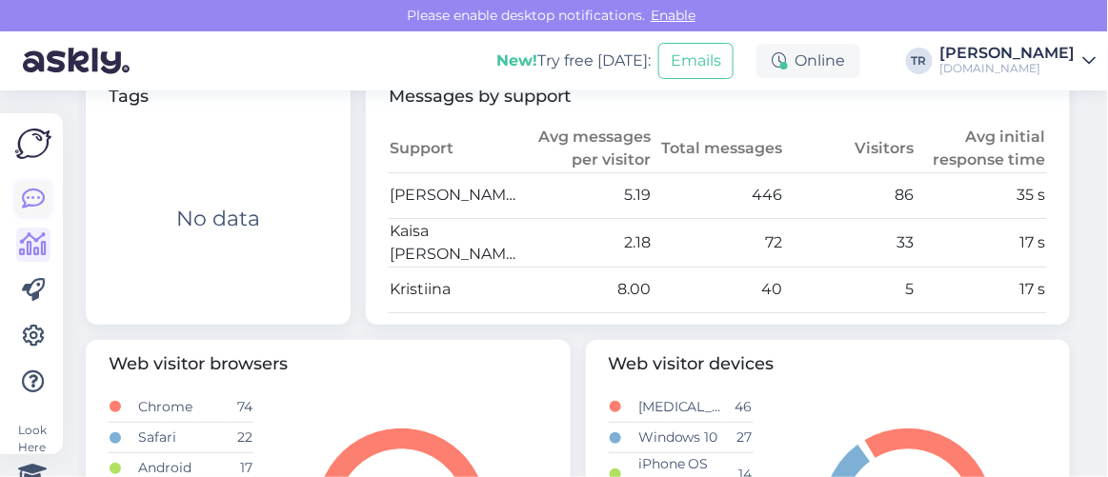
click at [31, 193] on icon at bounding box center [33, 199] width 23 height 23
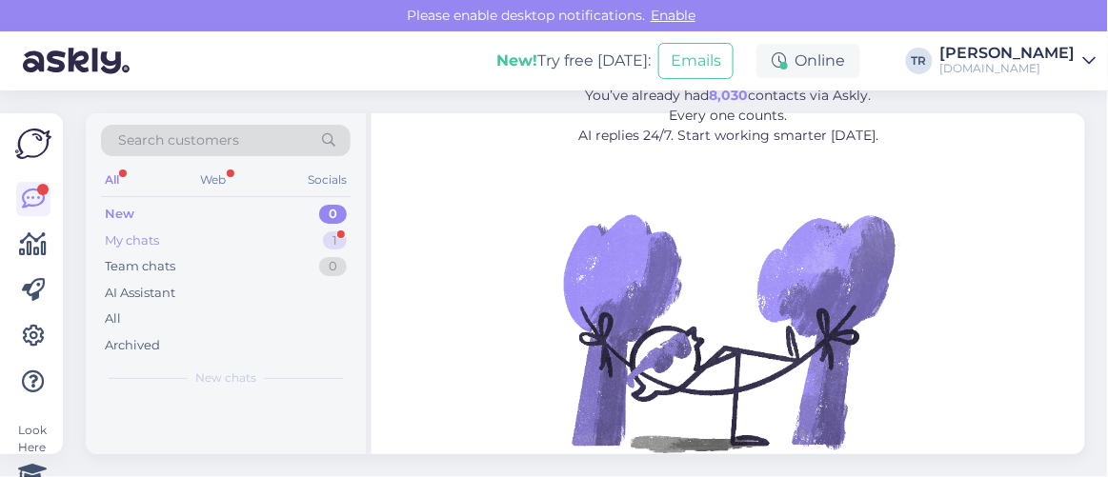
click at [156, 234] on div "My chats" at bounding box center [132, 240] width 54 height 19
drag, startPoint x: 178, startPoint y: 425, endPoint x: 211, endPoint y: 421, distance: 33.5
click at [179, 425] on span "#zlfoxvra" at bounding box center [171, 419] width 68 height 17
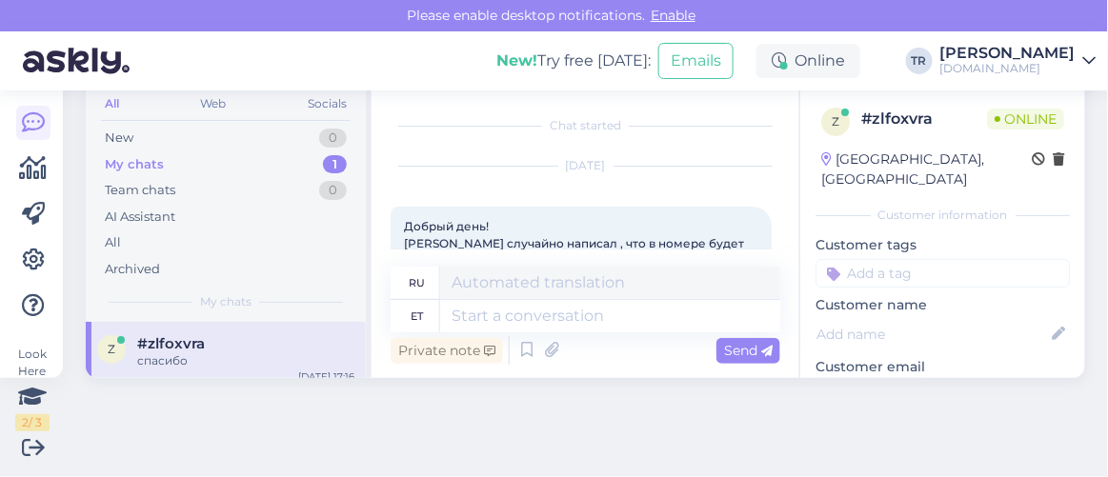
scroll to position [547, 0]
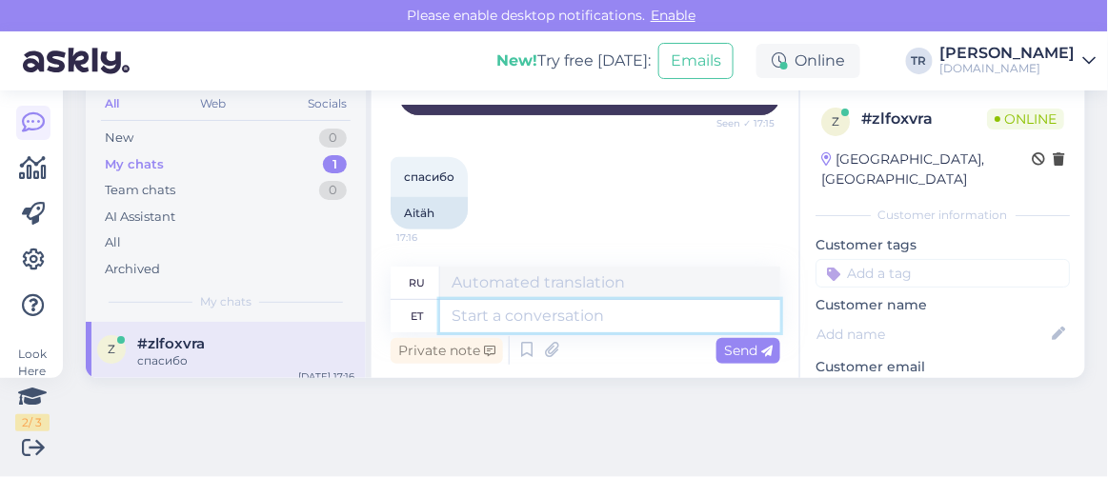
drag, startPoint x: 532, startPoint y: 312, endPoint x: 539, endPoint y: 304, distance: 10.9
click at [534, 312] on textarea at bounding box center [610, 316] width 340 height 32
type textarea "Palun"
type textarea "Пожалуйста"
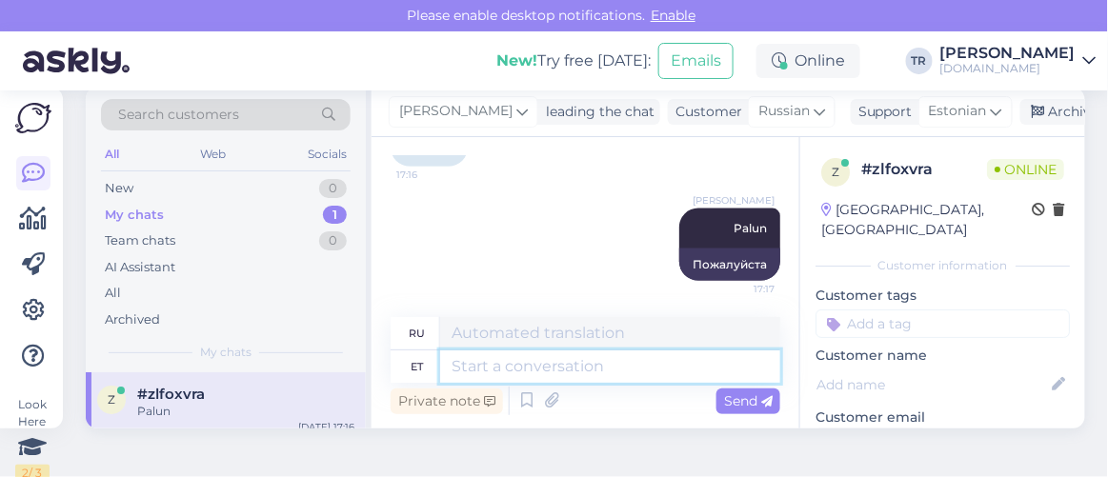
scroll to position [0, 0]
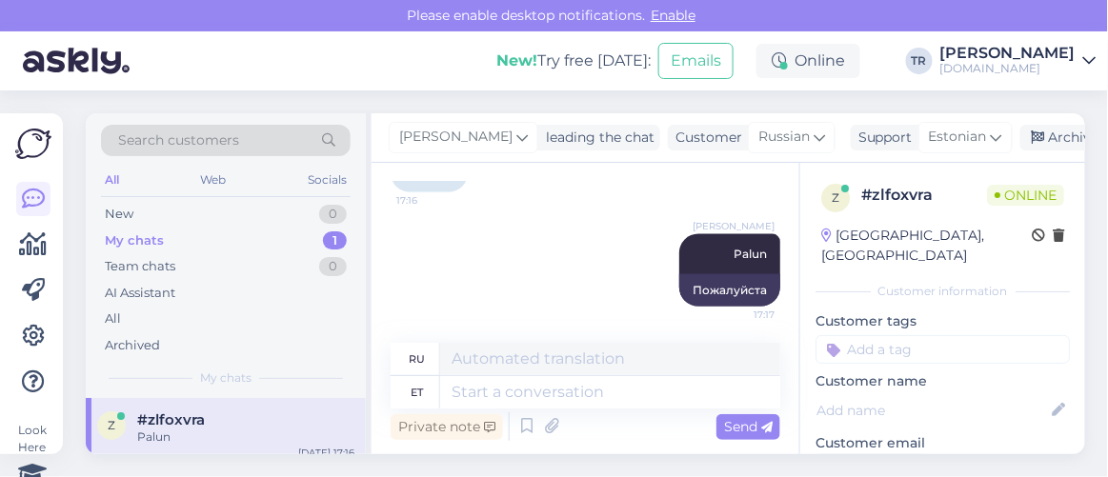
drag, startPoint x: 1056, startPoint y: 140, endPoint x: 1018, endPoint y: 157, distance: 41.8
click at [1056, 140] on div "Archive chat" at bounding box center [1080, 138] width 120 height 26
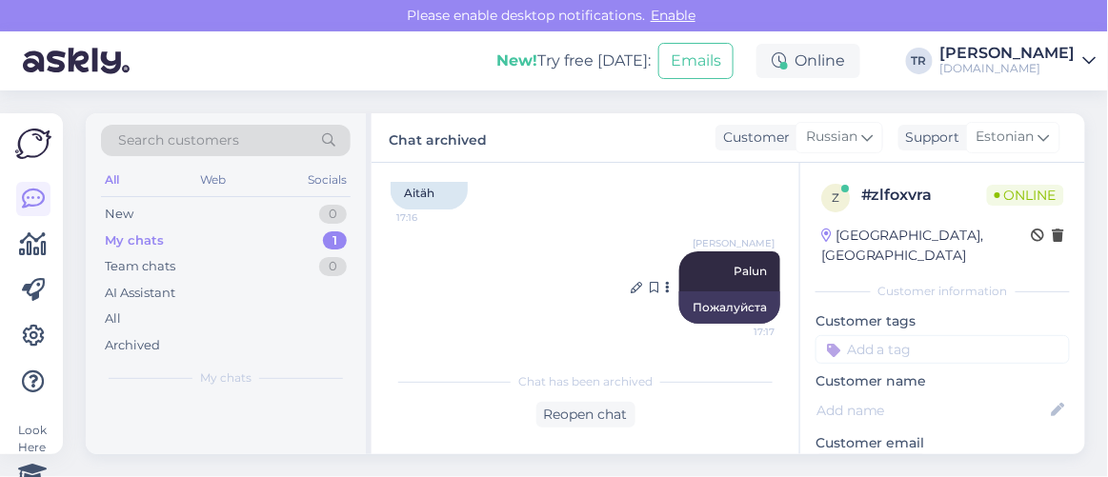
scroll to position [641, 0]
